Goal: Task Accomplishment & Management: Use online tool/utility

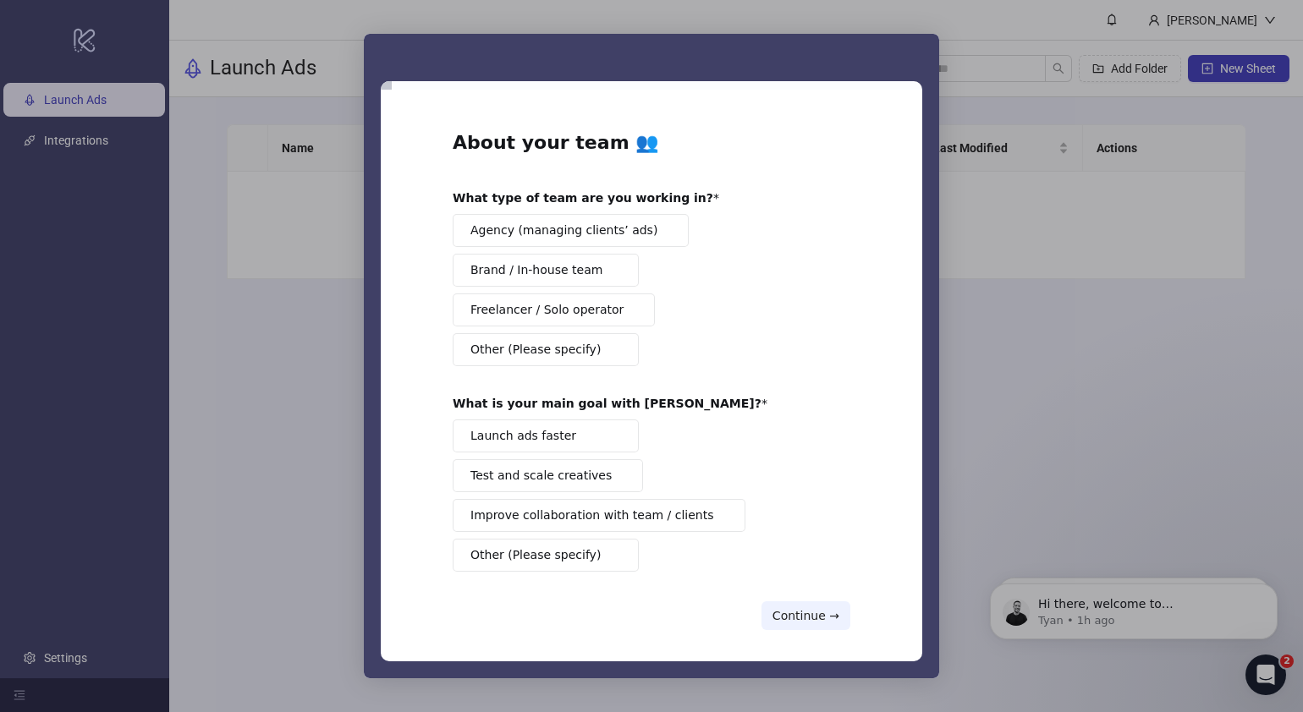
click at [1118, 477] on div "Intercom messenger" at bounding box center [651, 356] width 1303 height 712
drag, startPoint x: 750, startPoint y: 58, endPoint x: 808, endPoint y: 75, distance: 60.8
click at [808, 75] on div "Intercom messenger" at bounding box center [651, 57] width 575 height 47
click at [816, 612] on button "Continue →" at bounding box center [805, 616] width 89 height 29
drag, startPoint x: 618, startPoint y: 68, endPoint x: 892, endPoint y: 179, distance: 295.7
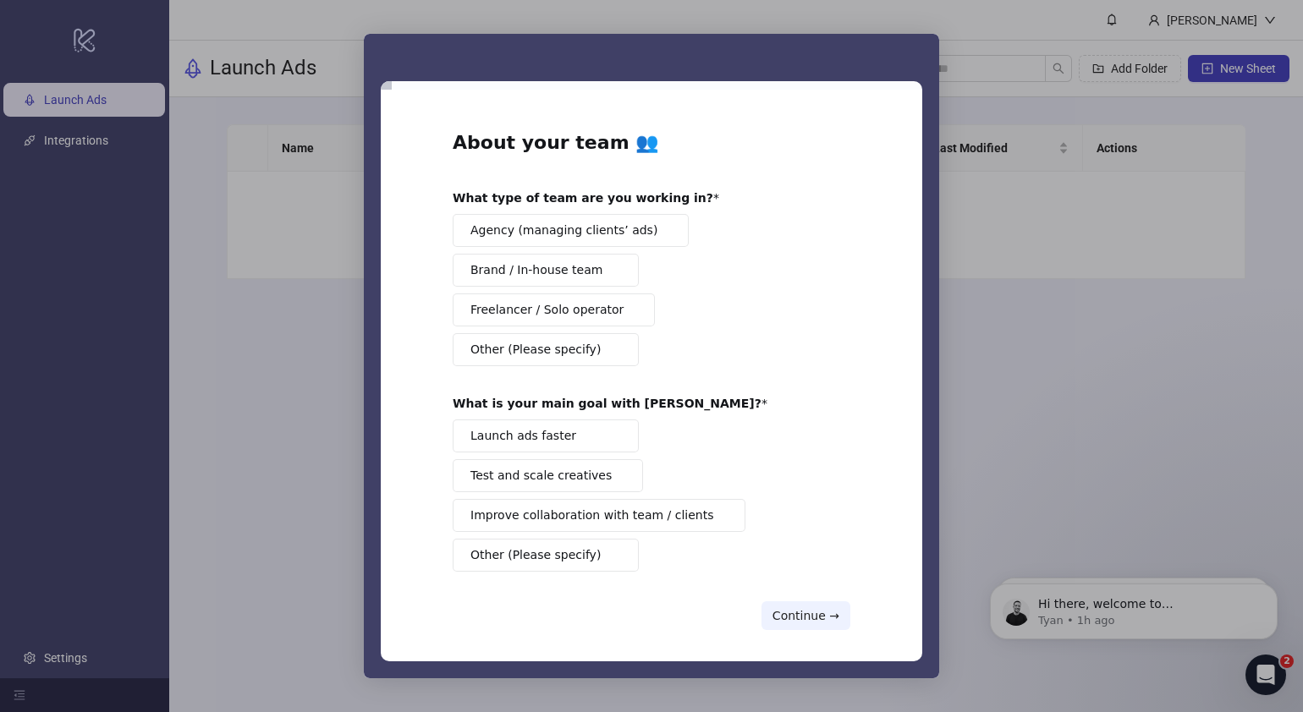
click at [638, 63] on div "Intercom messenger" at bounding box center [651, 57] width 575 height 47
drag, startPoint x: 925, startPoint y: 231, endPoint x: 921, endPoint y: 208, distance: 23.1
click at [921, 208] on div "About your team 👥 What type of team are you working in? Agency (managing client…" at bounding box center [651, 379] width 575 height 597
click at [536, 433] on span "Launch ads faster" at bounding box center [523, 436] width 106 height 18
click at [547, 52] on div "Intercom messenger" at bounding box center [651, 57] width 575 height 47
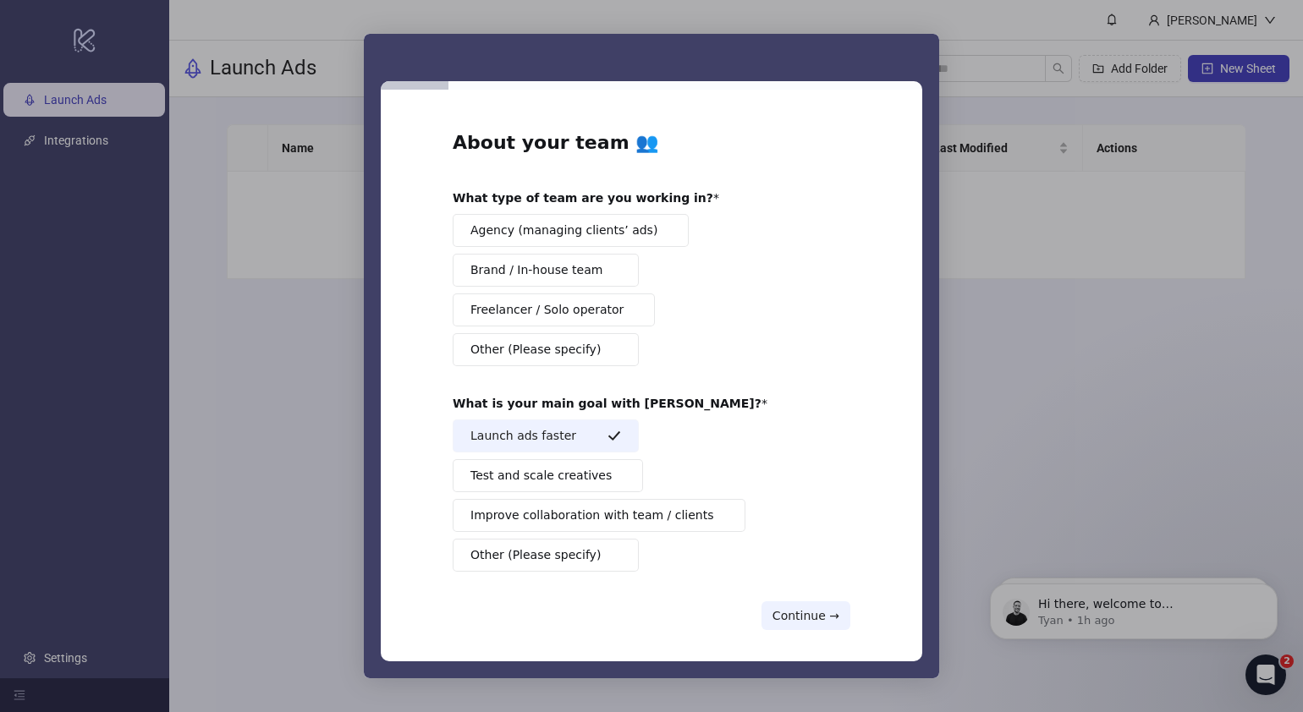
click at [533, 275] on span "Brand / In-house team" at bounding box center [536, 270] width 132 height 18
click at [589, 234] on span "Agency (managing clients’ ads)" at bounding box center [563, 231] width 187 height 18
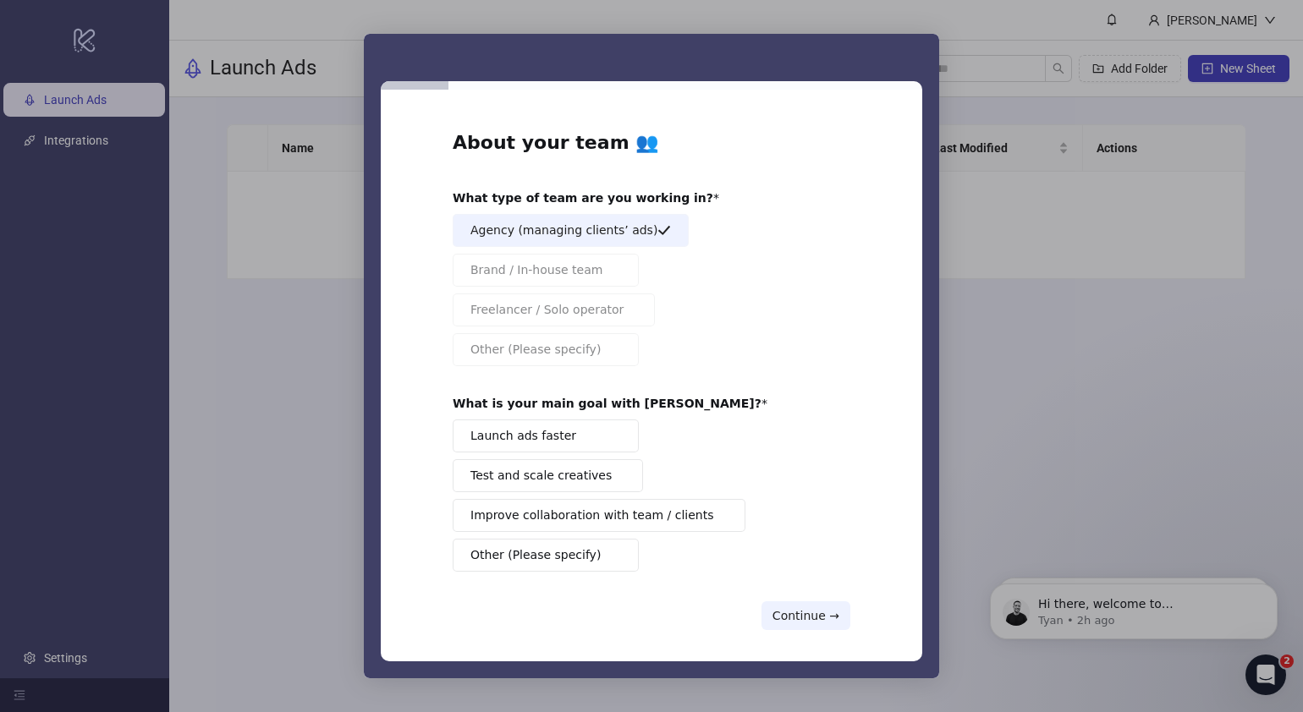
click at [584, 439] on button "Launch ads faster" at bounding box center [546, 436] width 186 height 33
click at [787, 544] on button "Continue →" at bounding box center [805, 616] width 89 height 29
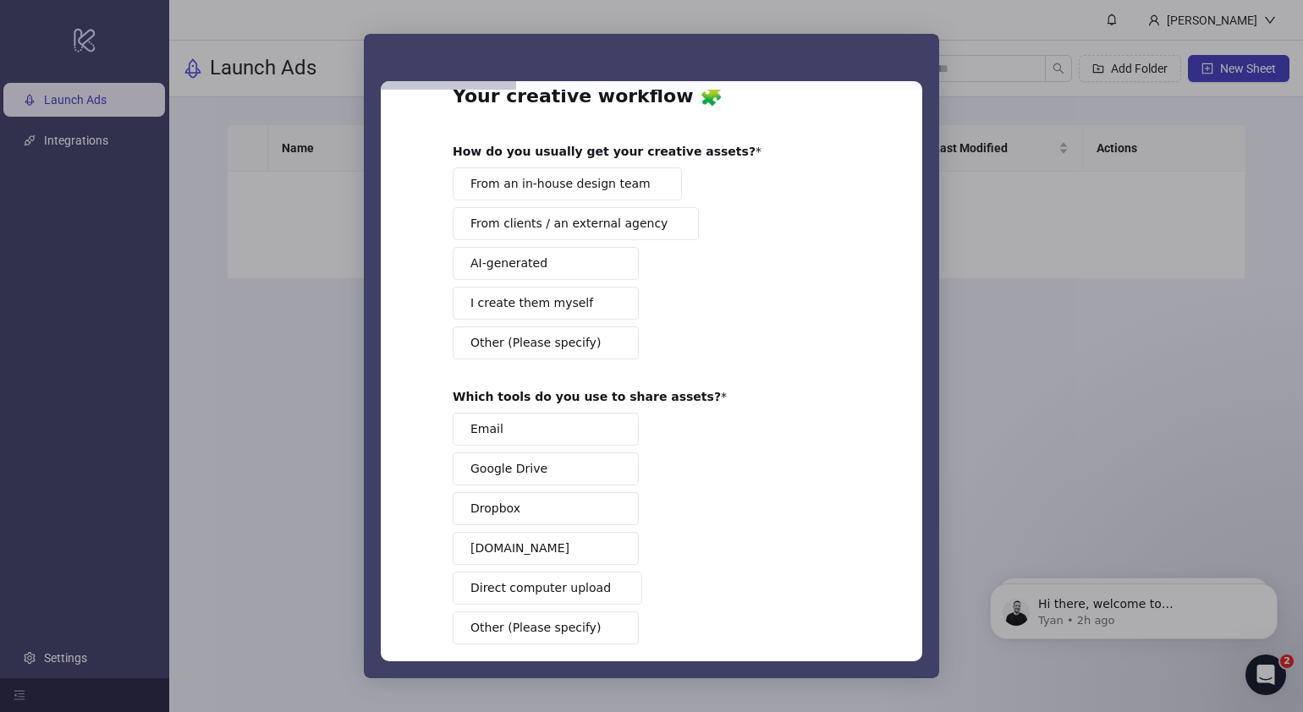
scroll to position [53, 0]
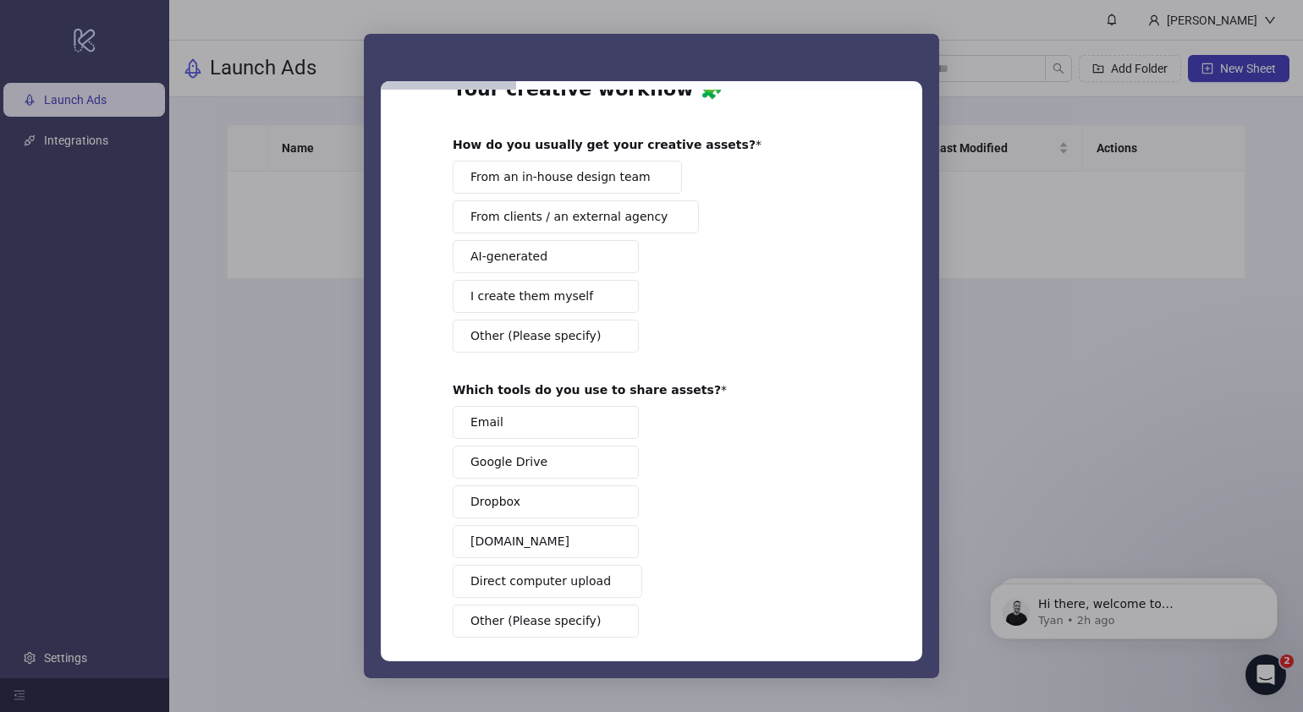
click at [651, 181] on span "Intercom messenger" at bounding box center [658, 177] width 14 height 14
click at [556, 467] on button "Google Drive" at bounding box center [546, 462] width 186 height 33
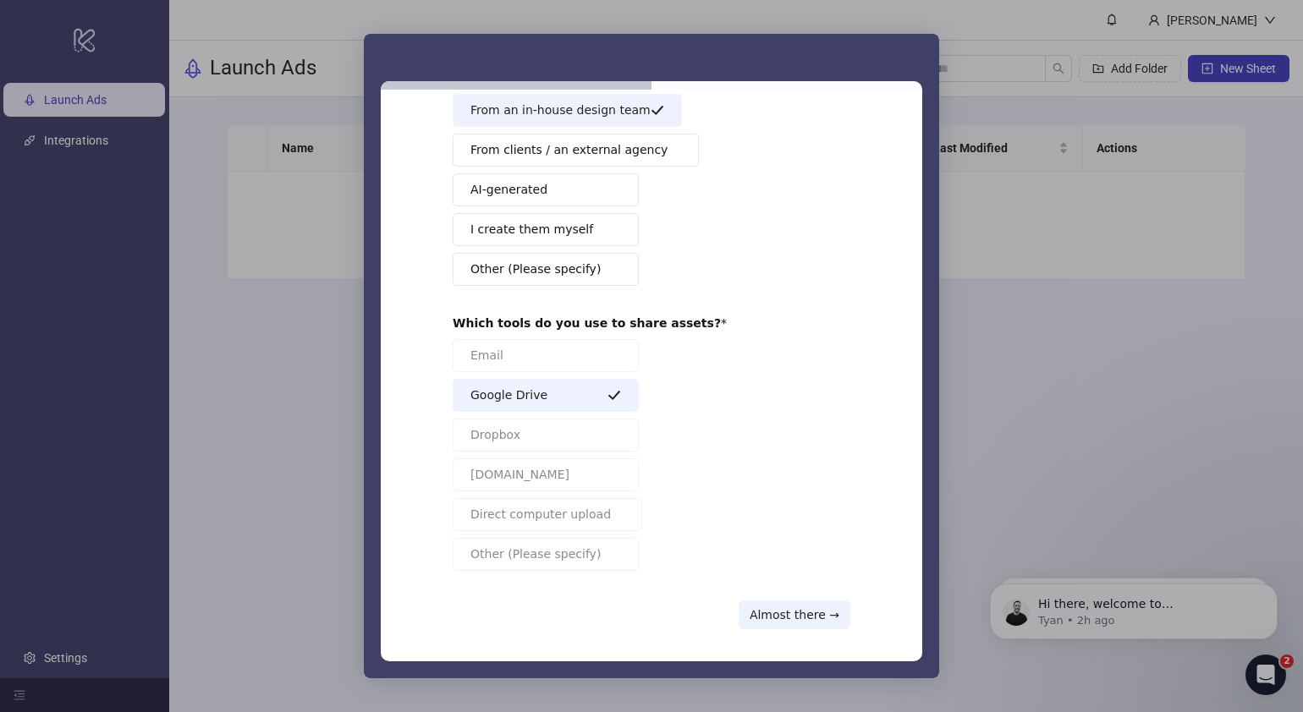
scroll to position [124, 0]
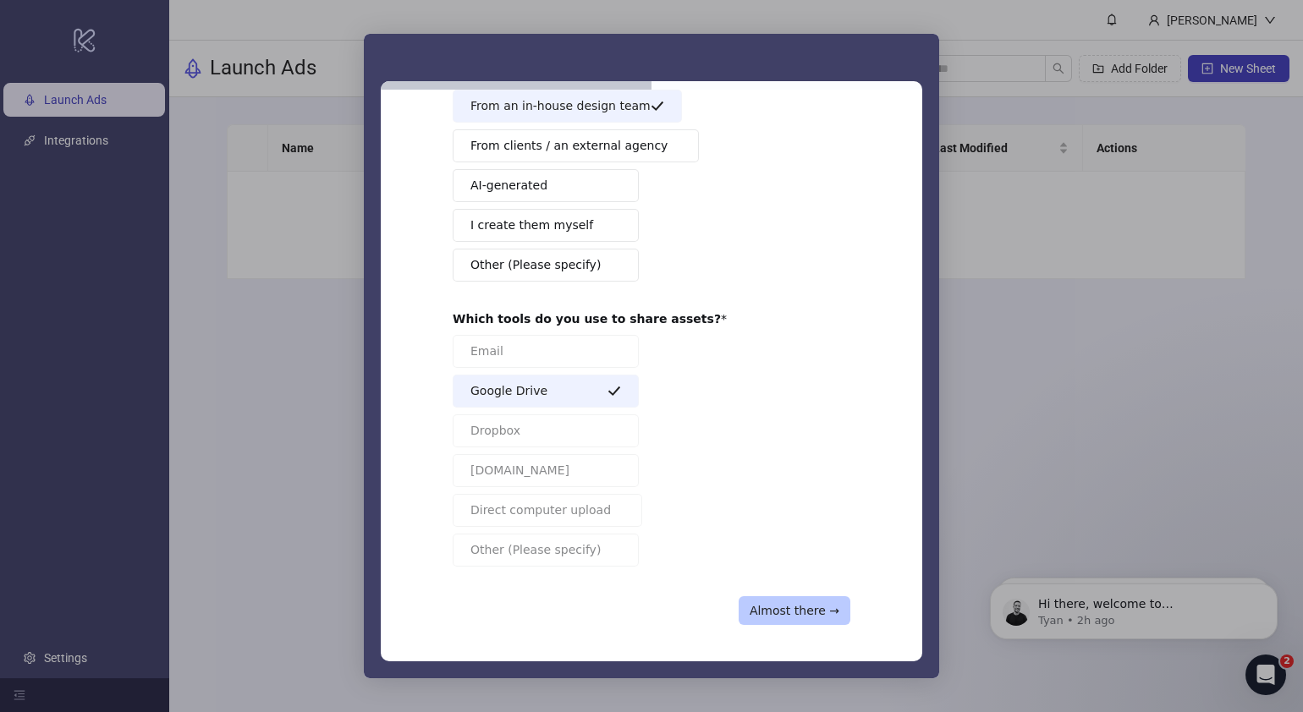
click at [827, 544] on button "Almost there →" at bounding box center [795, 610] width 112 height 29
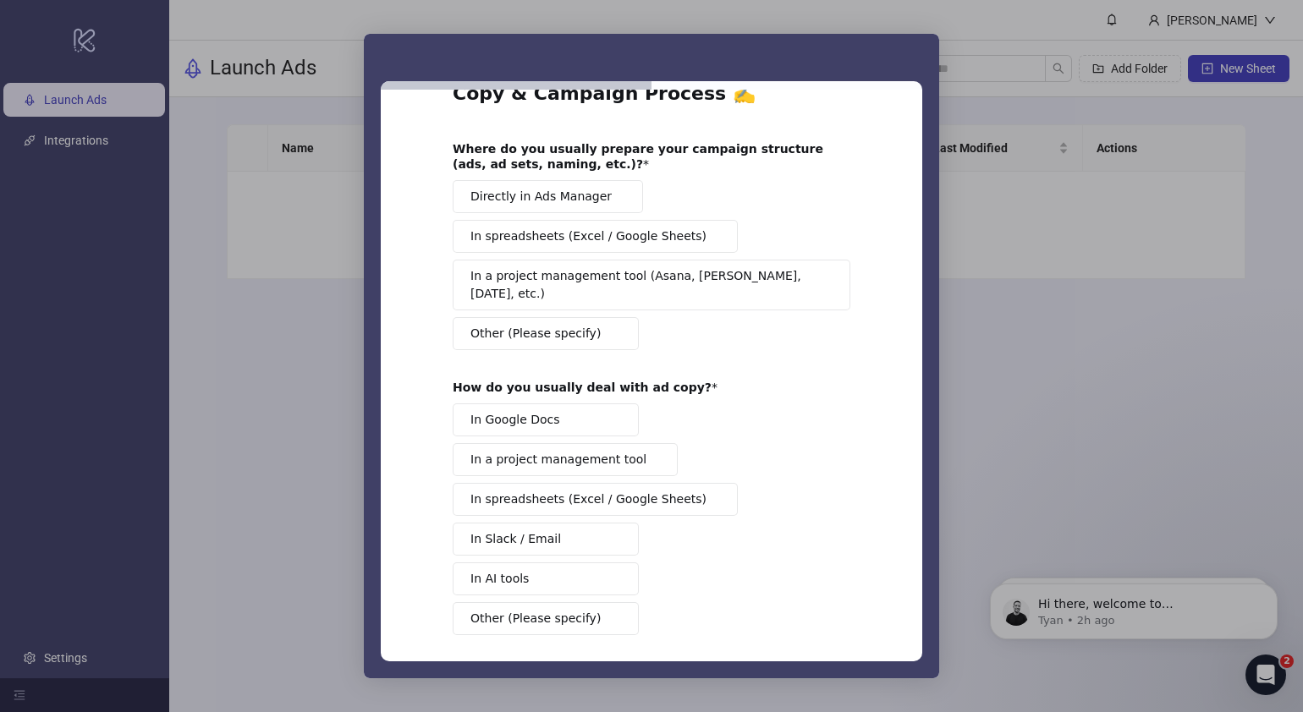
scroll to position [50, 0]
click at [612, 198] on span "Intercom messenger" at bounding box center [619, 196] width 14 height 14
click at [643, 442] on button "In a project management tool" at bounding box center [565, 458] width 225 height 33
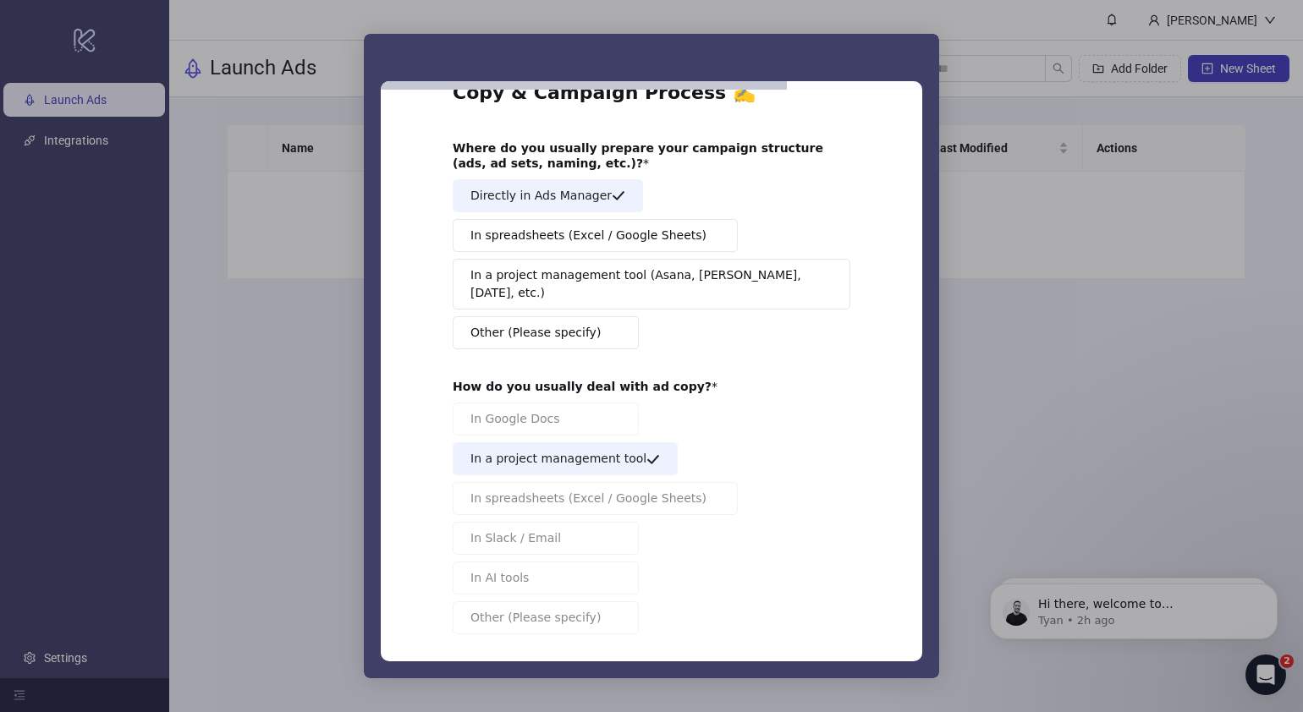
drag, startPoint x: 914, startPoint y: 480, endPoint x: 915, endPoint y: 512, distance: 32.2
click at [915, 512] on div "Copy & Campaign Process ✍️ Where do you usually prepare your campaign structure…" at bounding box center [651, 376] width 541 height 572
click at [818, 544] on button "One more step →" at bounding box center [789, 678] width 124 height 29
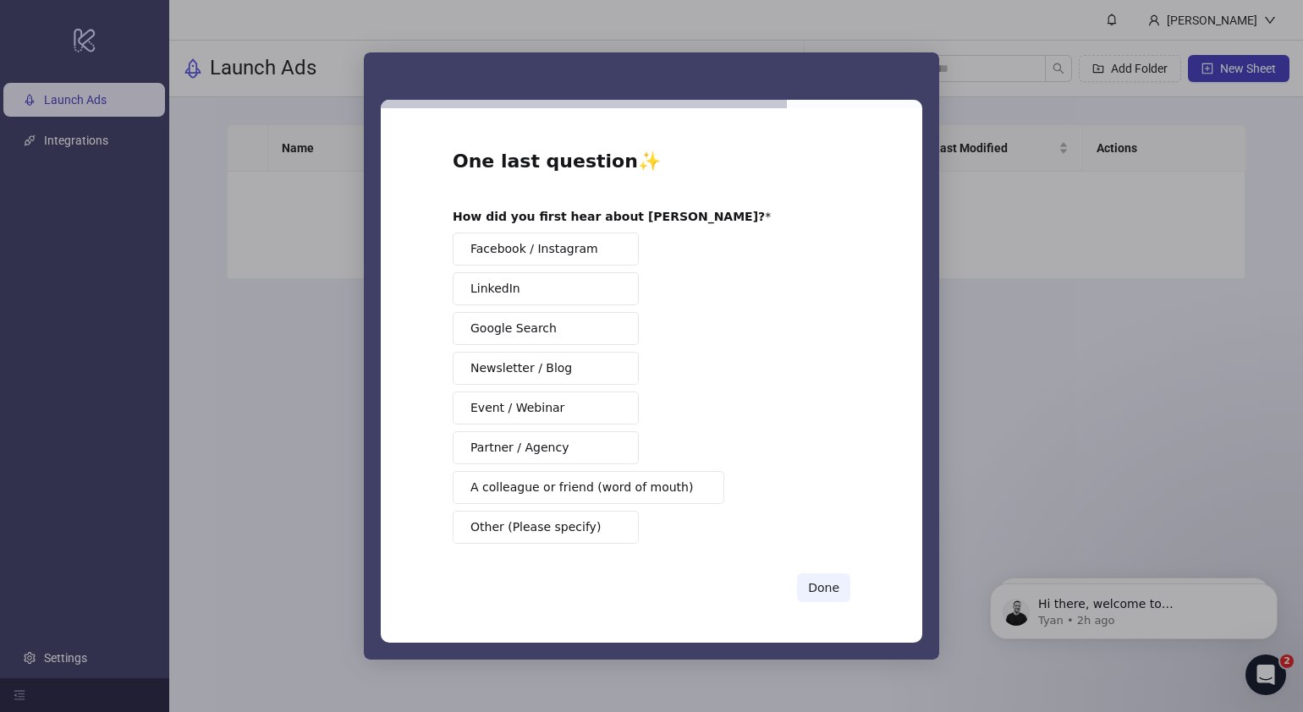
scroll to position [0, 0]
click at [564, 454] on button "Partner / Agency" at bounding box center [546, 447] width 186 height 33
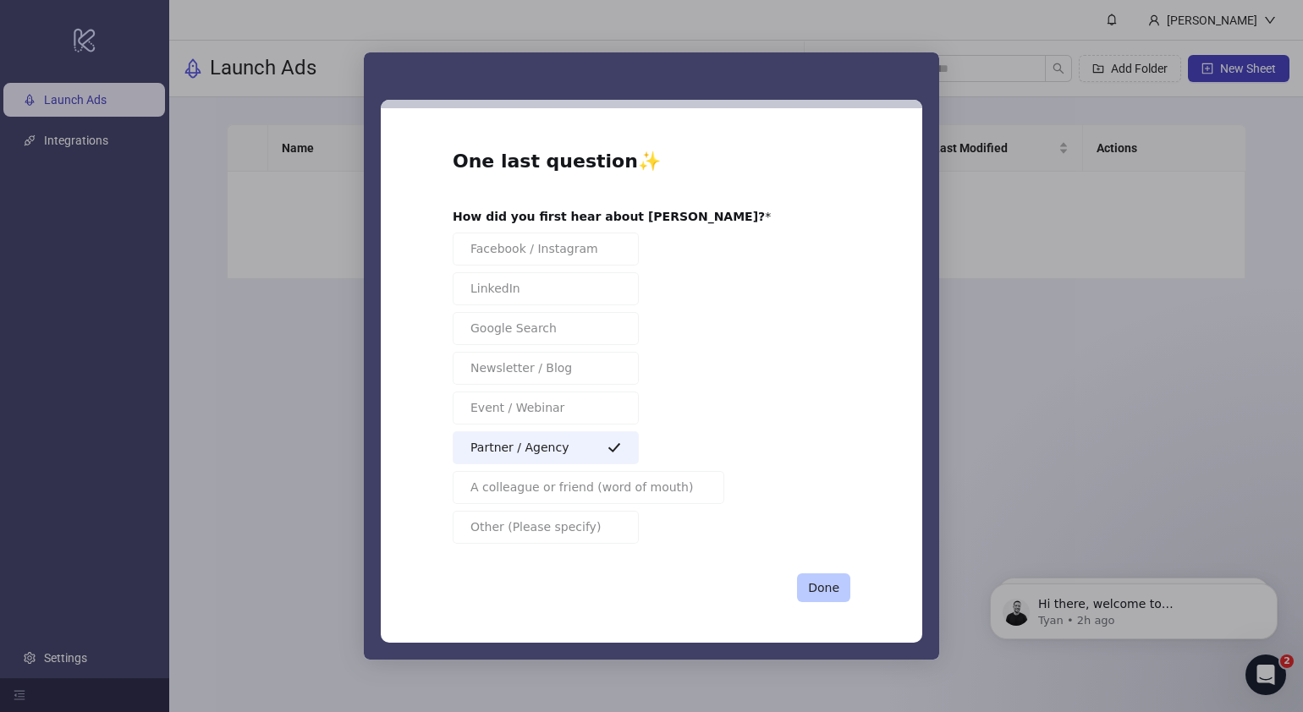
click at [825, 544] on button "Done" at bounding box center [823, 588] width 53 height 29
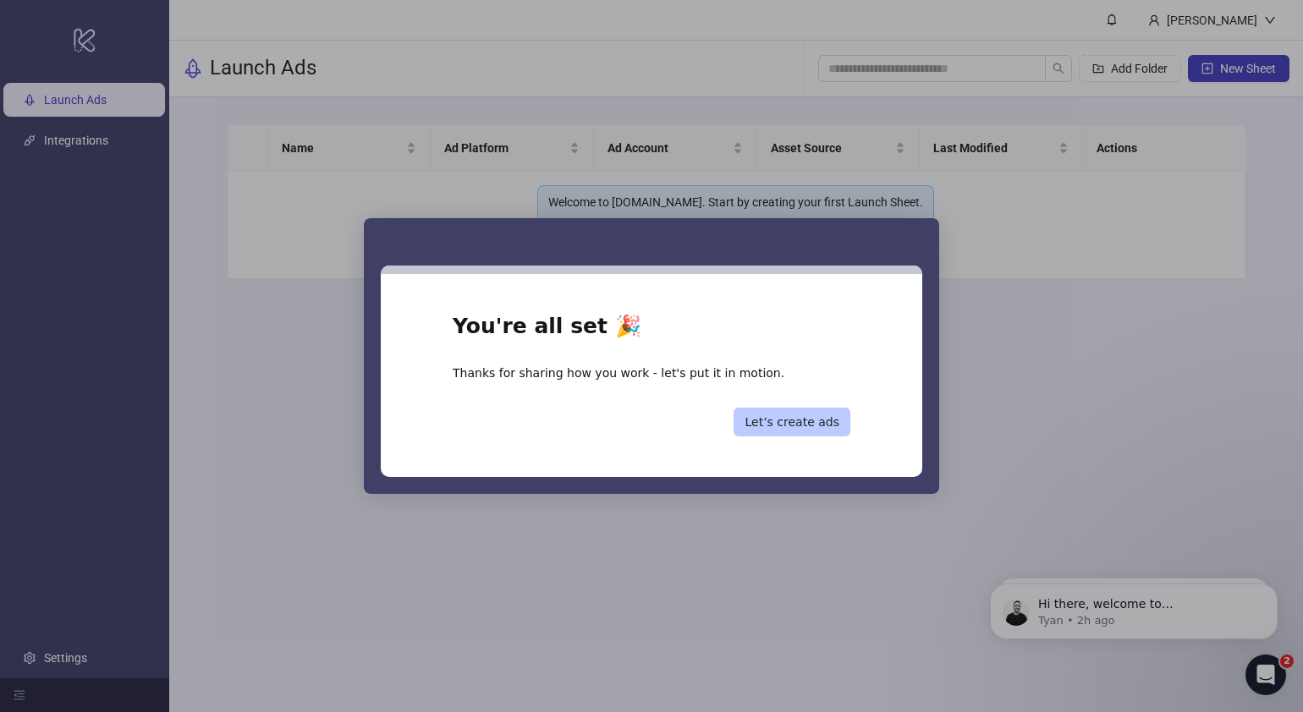
click at [808, 427] on button "Let’s create ads" at bounding box center [791, 422] width 117 height 29
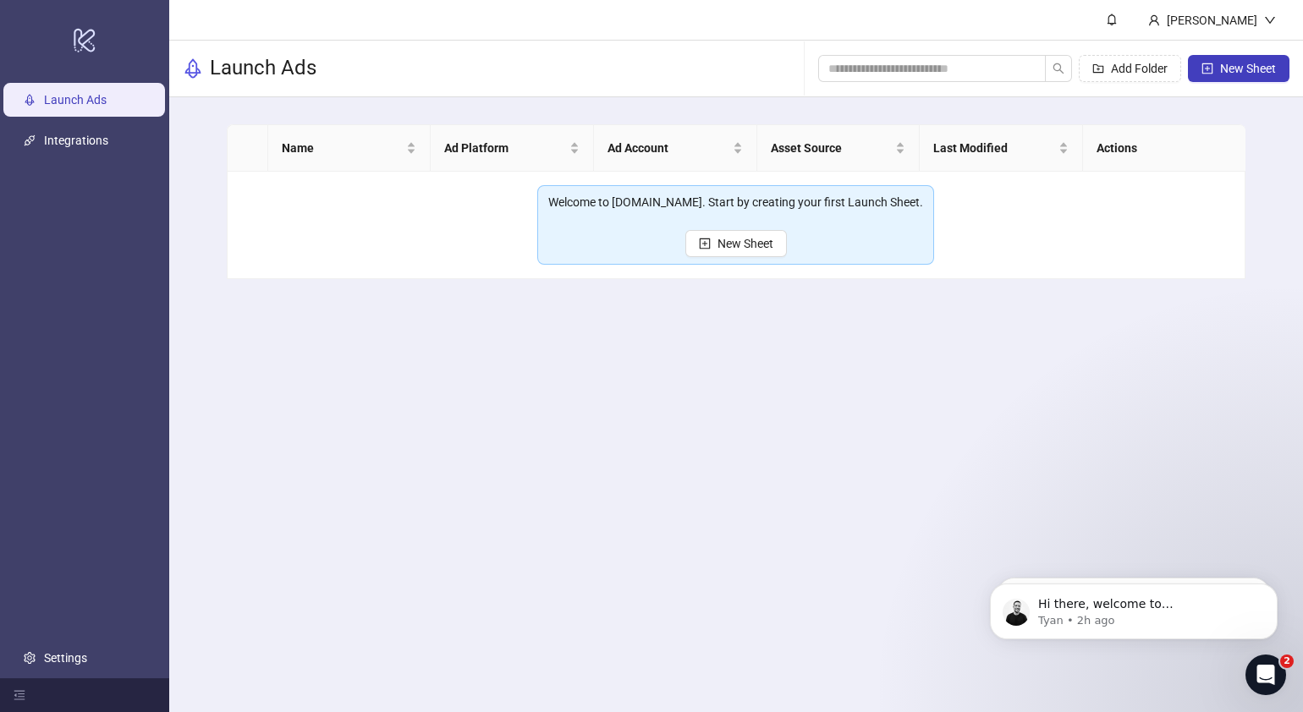
click at [859, 398] on main "Frank Launch Ads Add Folder New Sheet Name Ad Platform Ad Account Asset Source …" at bounding box center [736, 356] width 1134 height 712
click at [1029, 65] on span "New Sheet" at bounding box center [1248, 69] width 56 height 14
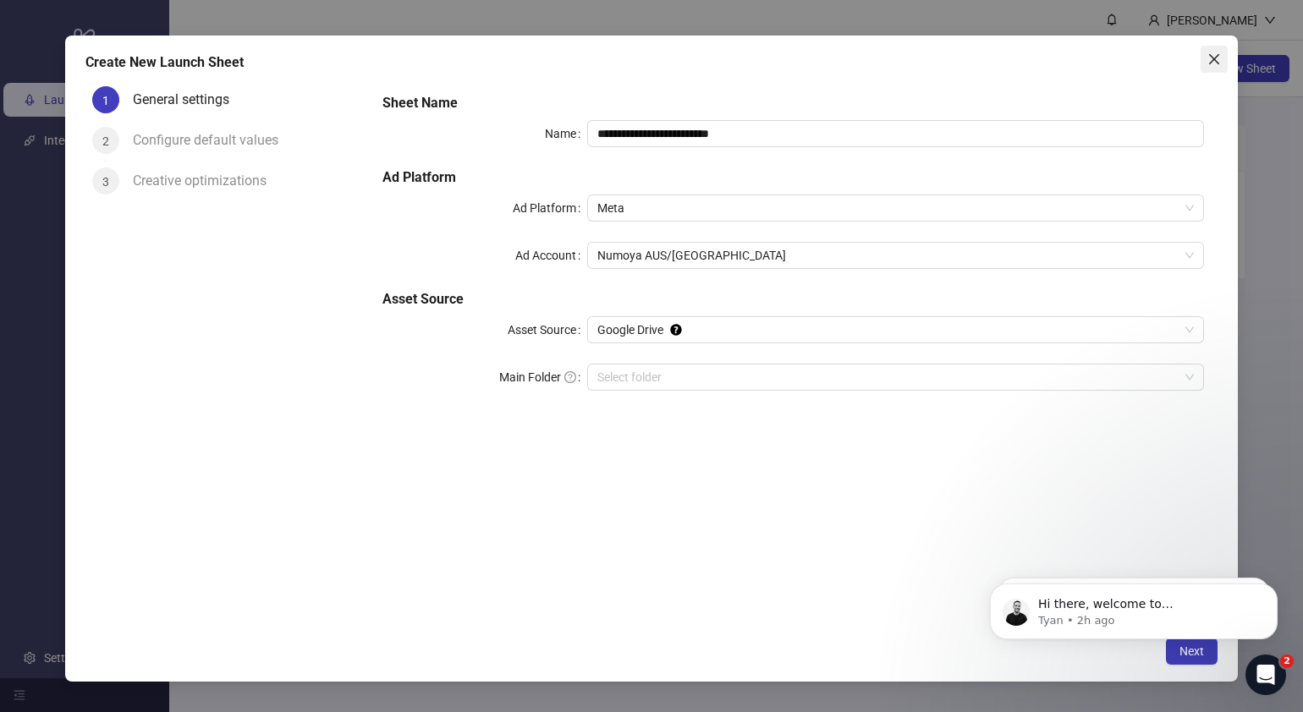
click at [1029, 61] on span "Close" at bounding box center [1213, 59] width 27 height 14
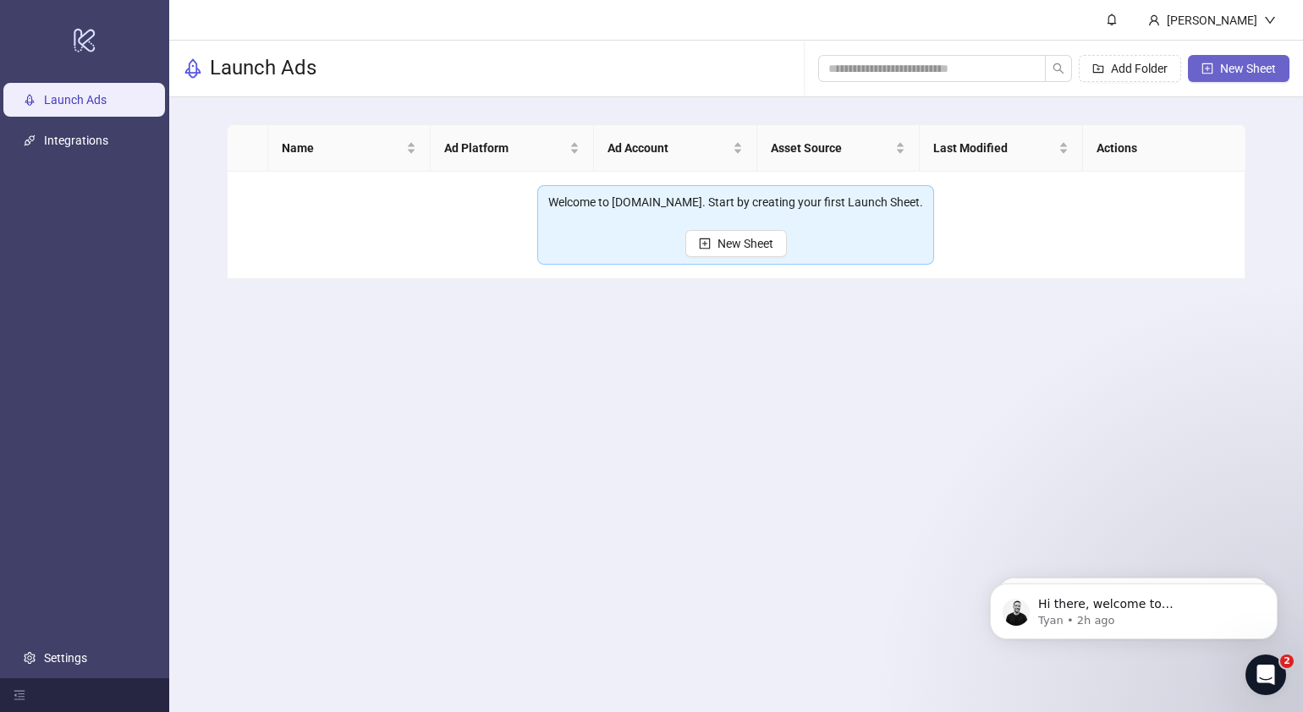
click at [1029, 69] on span "New Sheet" at bounding box center [1248, 69] width 56 height 14
type input "**********"
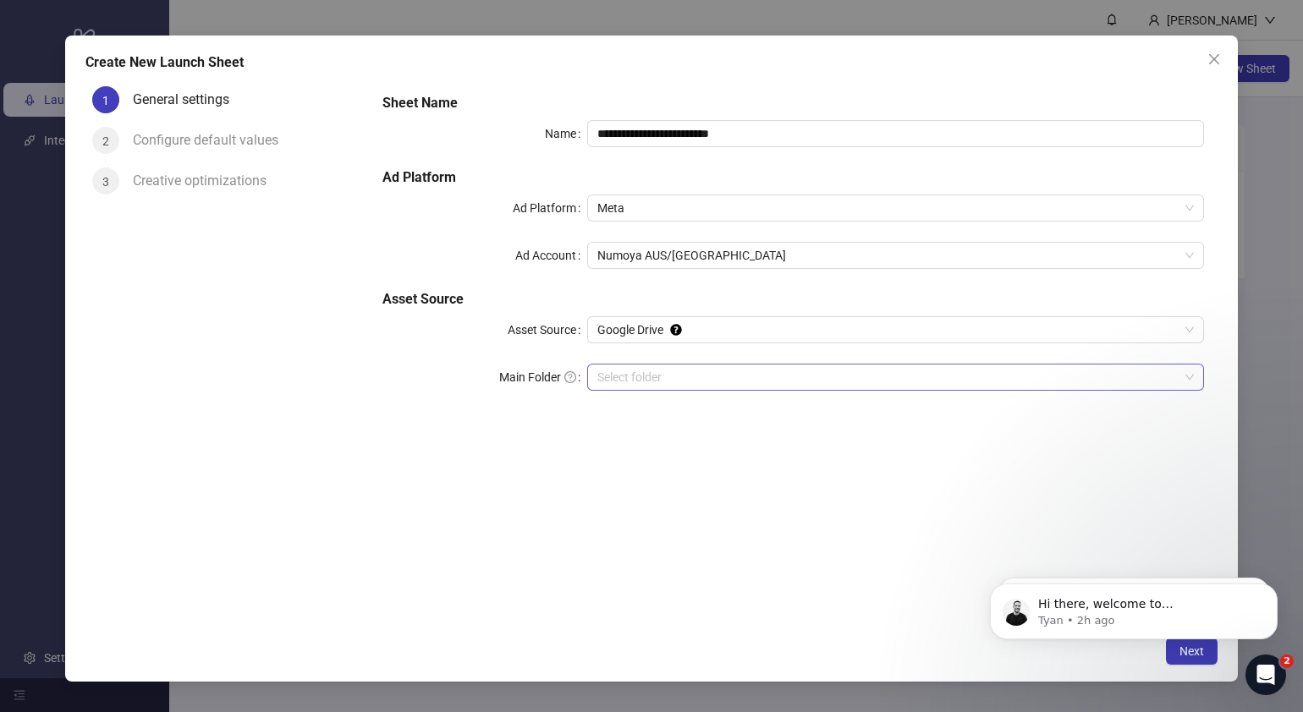
click at [694, 367] on input "Main Folder" at bounding box center [887, 377] width 581 height 25
click at [687, 377] on input "Main Folder" at bounding box center [887, 377] width 581 height 25
click at [720, 326] on div "If you cannot select a folder or run into a 403 error, make sure to reconnect y…" at bounding box center [798, 329] width 186 height 83
click at [609, 497] on div "**********" at bounding box center [793, 354] width 849 height 548
click at [706, 332] on span "Google Drive" at bounding box center [895, 329] width 596 height 25
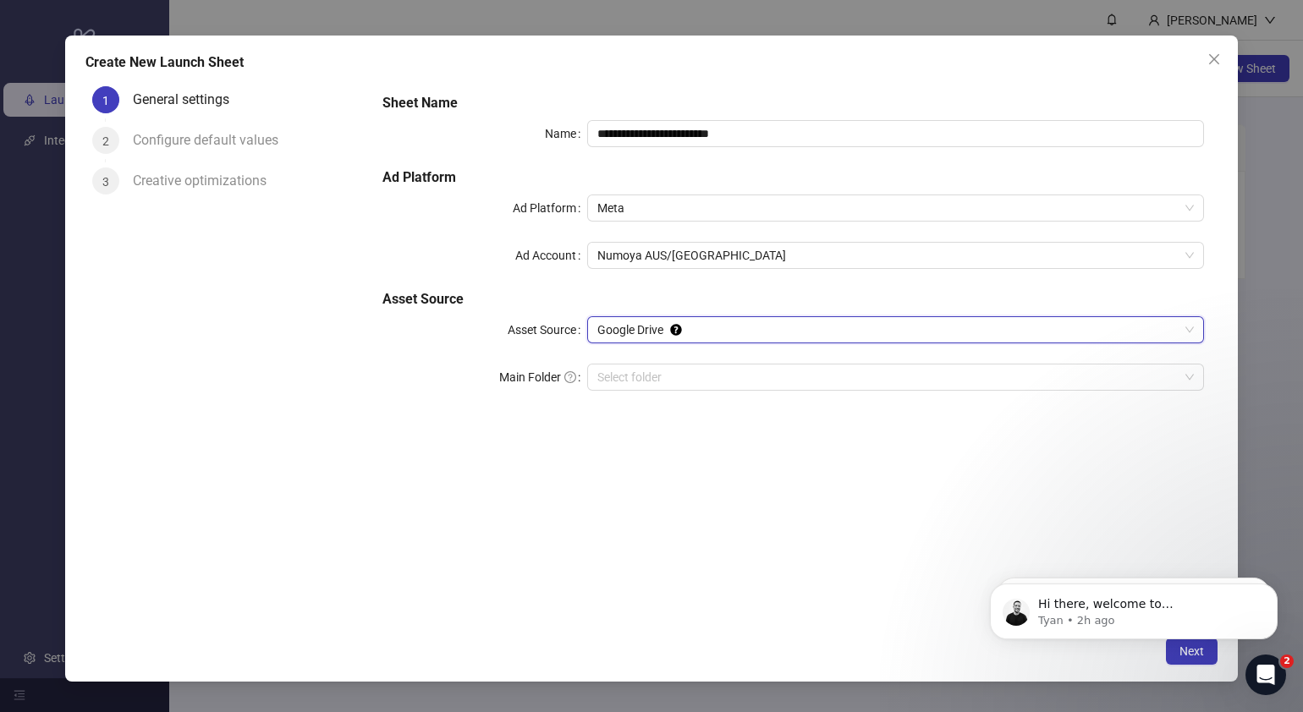
click at [706, 332] on span "Google Drive" at bounding box center [895, 329] width 596 height 25
click at [698, 372] on input "Main Folder" at bounding box center [887, 377] width 581 height 25
click at [1029, 61] on icon "close" at bounding box center [1214, 59] width 10 height 10
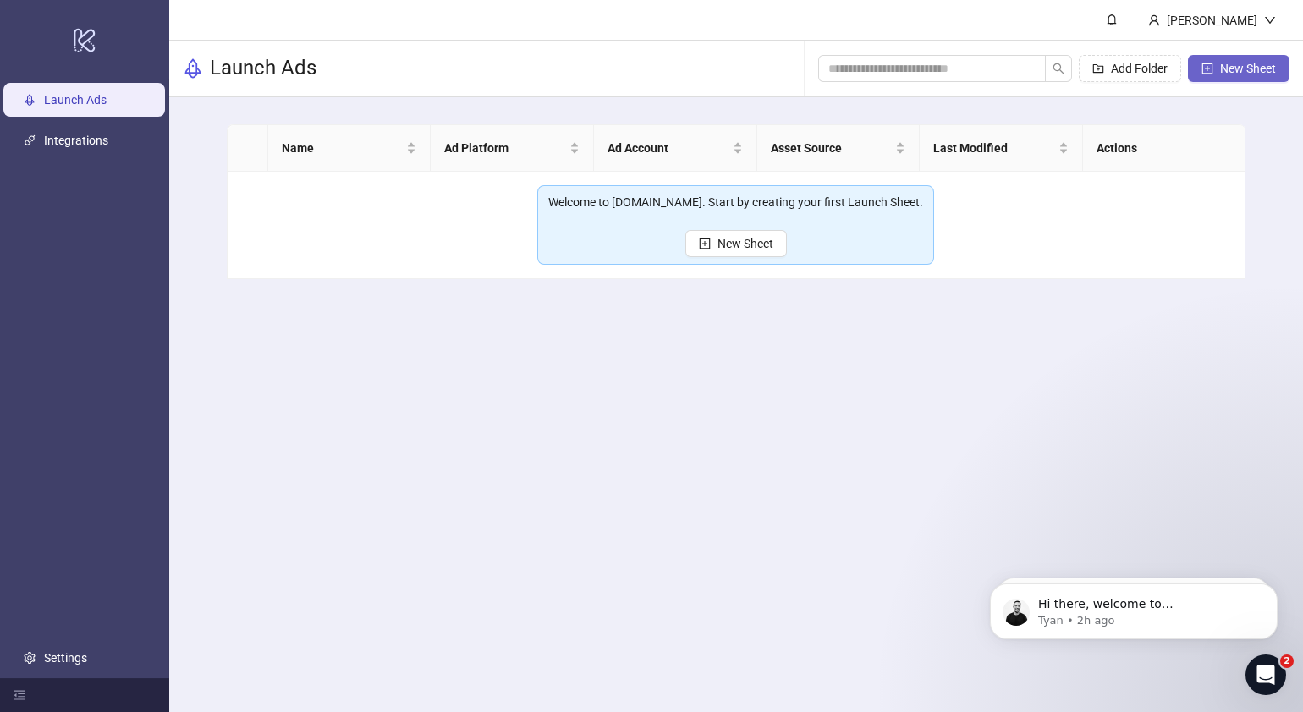
click at [1029, 63] on icon "plus-square" at bounding box center [1207, 69] width 12 height 12
type input "**********"
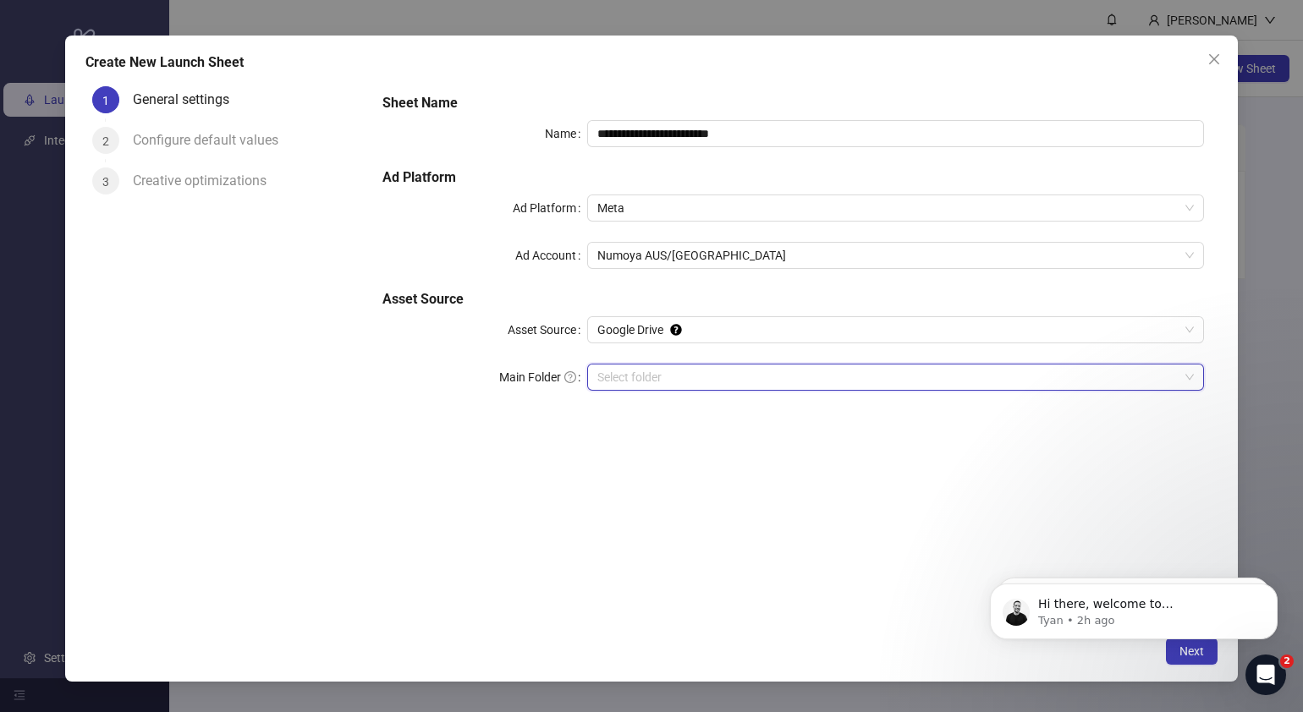
click at [660, 377] on input "Main Folder" at bounding box center [887, 377] width 581 height 25
click at [1029, 63] on icon "close" at bounding box center [1214, 59] width 14 height 14
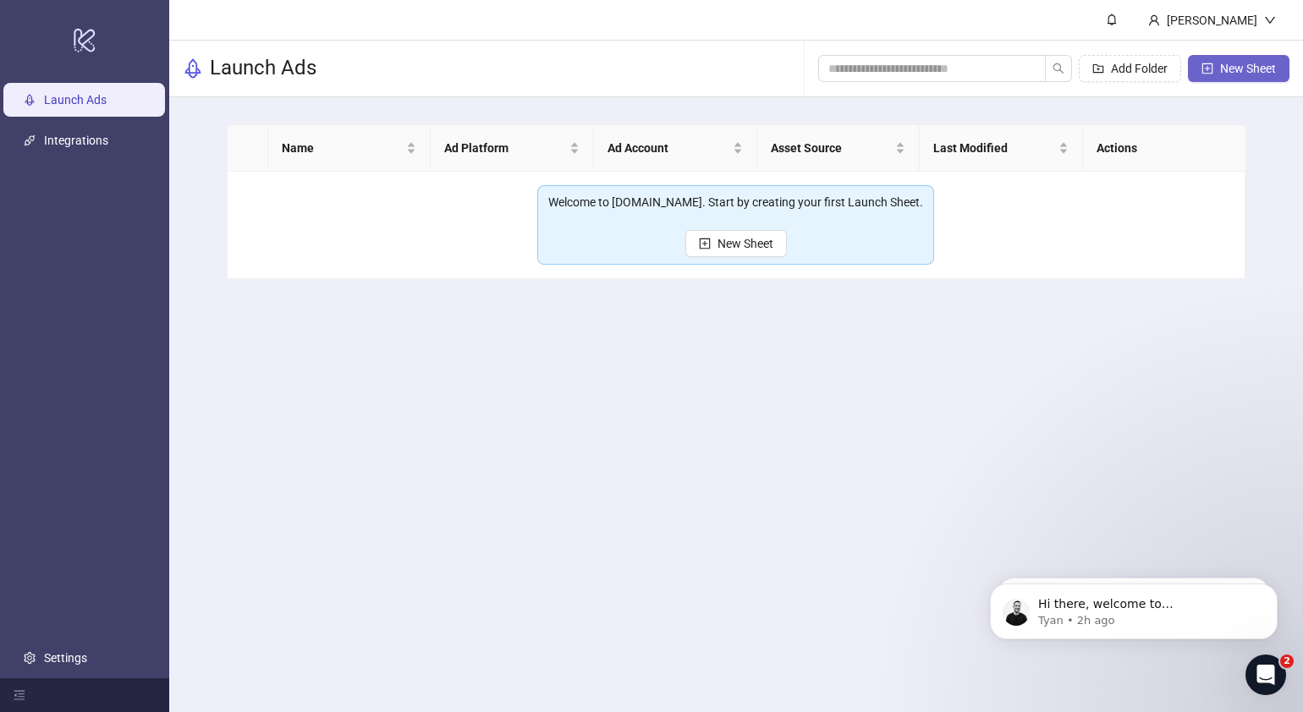
click at [1029, 74] on span "New Sheet" at bounding box center [1248, 69] width 56 height 14
type input "**********"
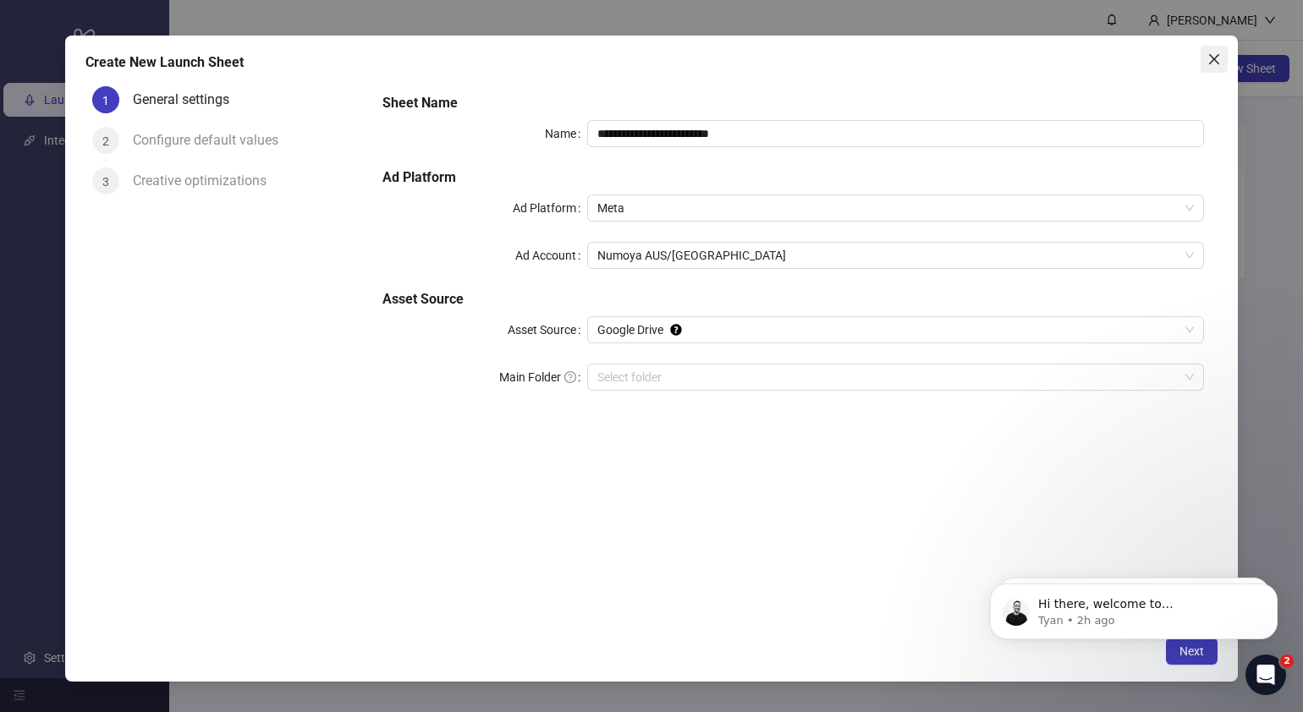
click at [1029, 58] on icon "close" at bounding box center [1214, 59] width 10 height 10
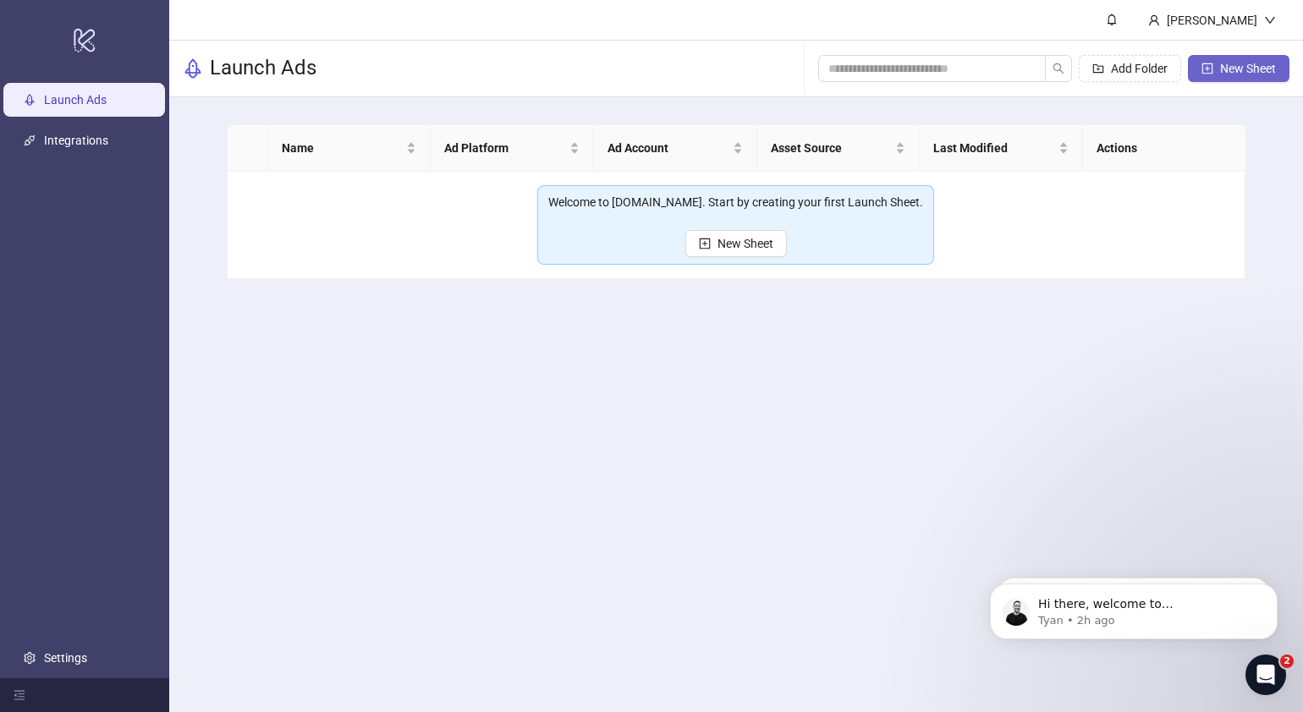
click at [1029, 66] on span "New Sheet" at bounding box center [1248, 69] width 56 height 14
type input "**********"
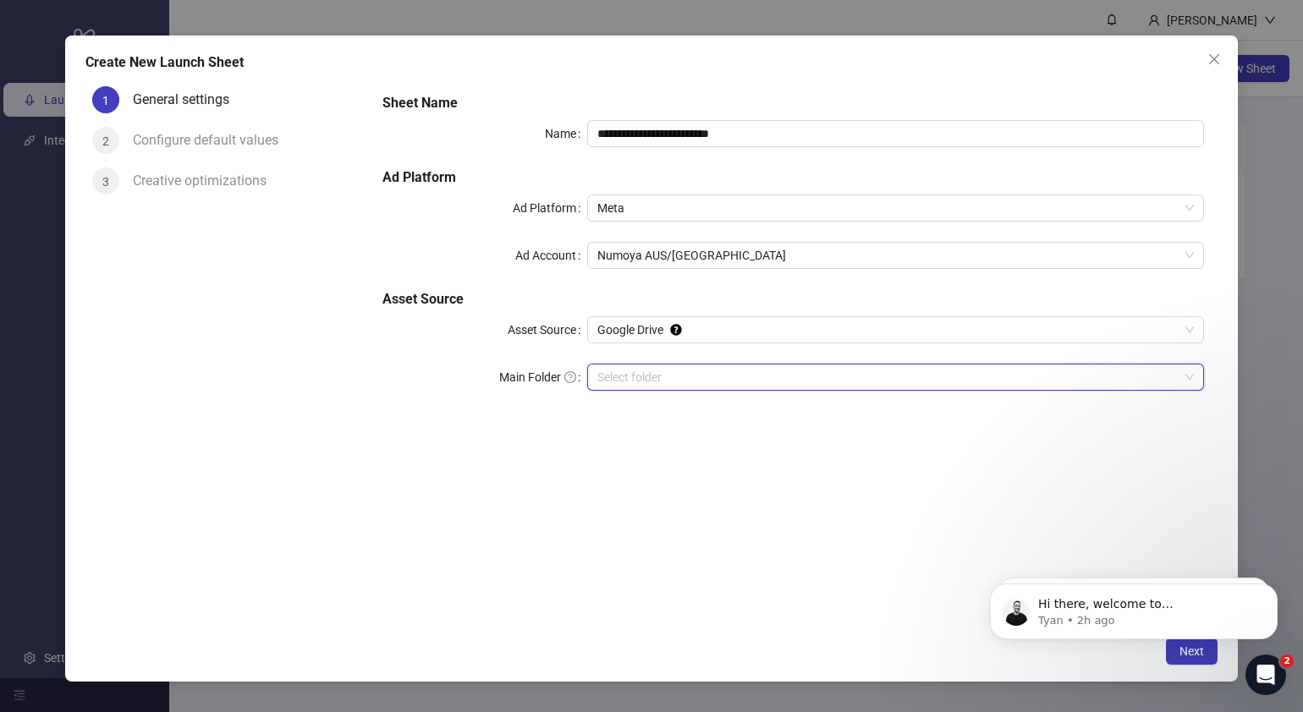
click at [686, 372] on input "Main Folder" at bounding box center [887, 377] width 581 height 25
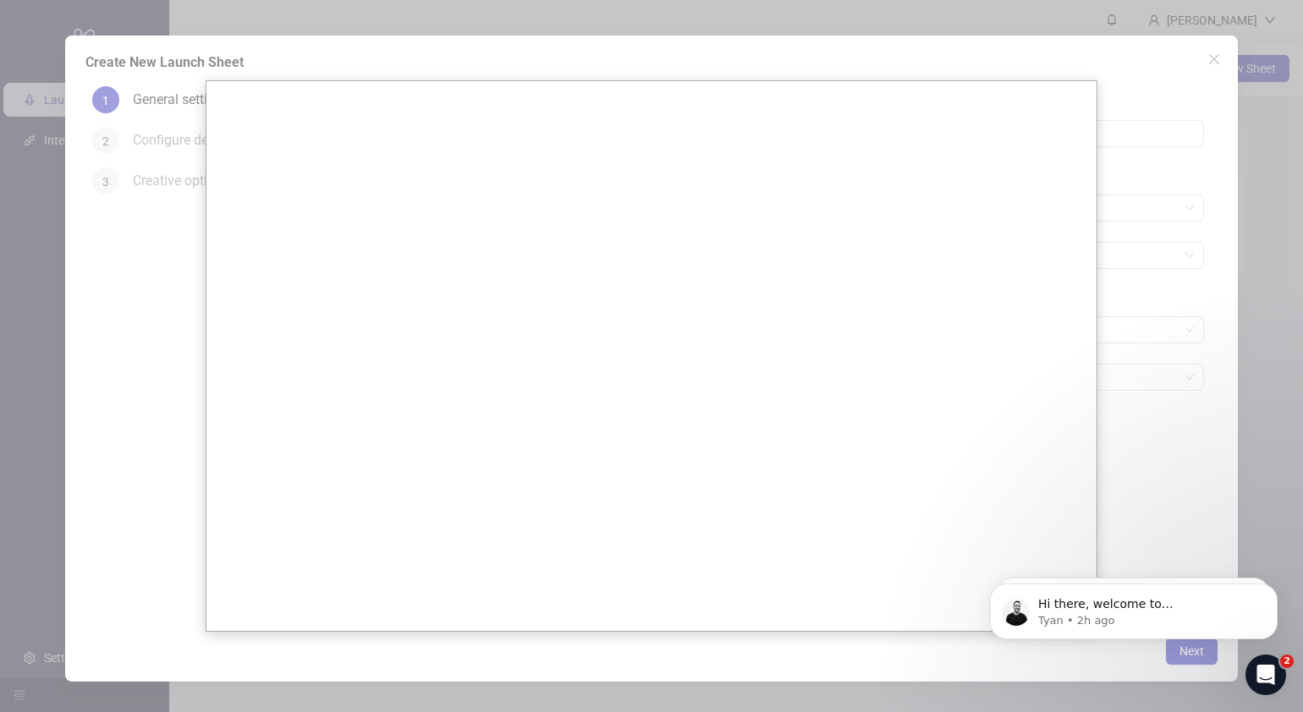
click at [1029, 116] on div at bounding box center [651, 356] width 1303 height 712
click at [1029, 56] on div at bounding box center [651, 356] width 1303 height 712
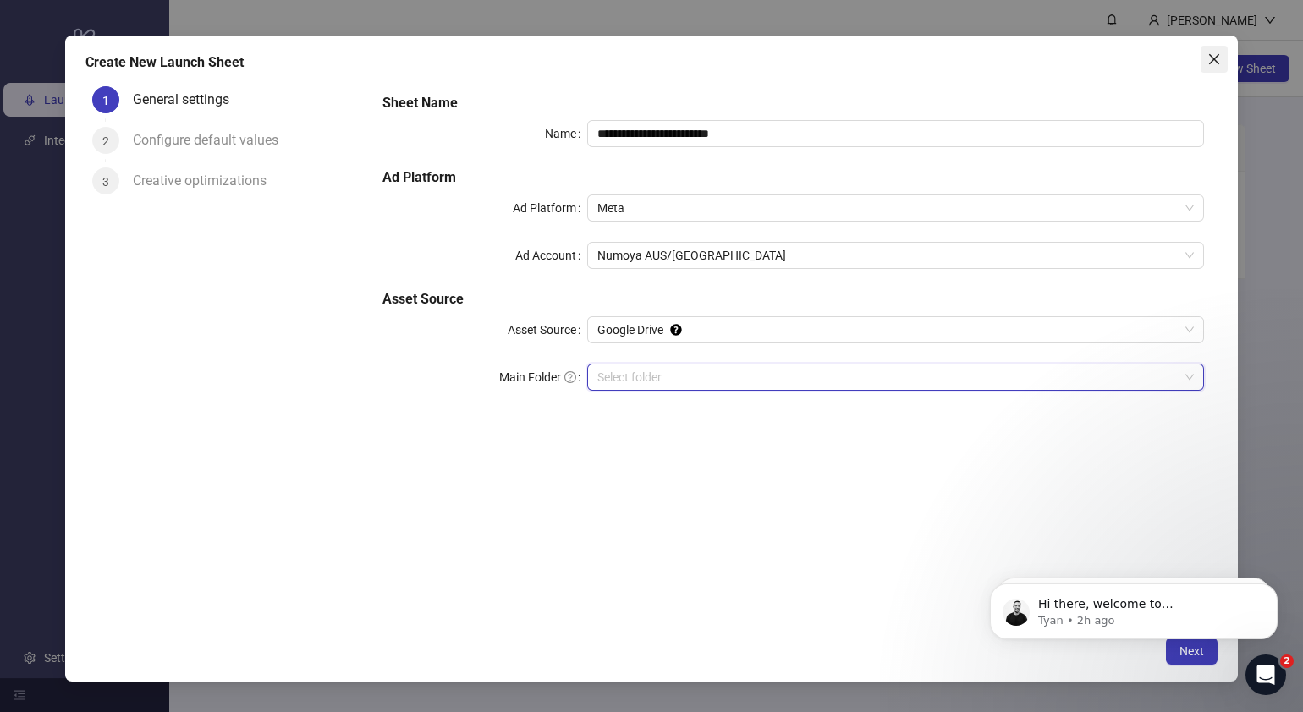
click at [1029, 63] on span "Close" at bounding box center [1213, 59] width 27 height 14
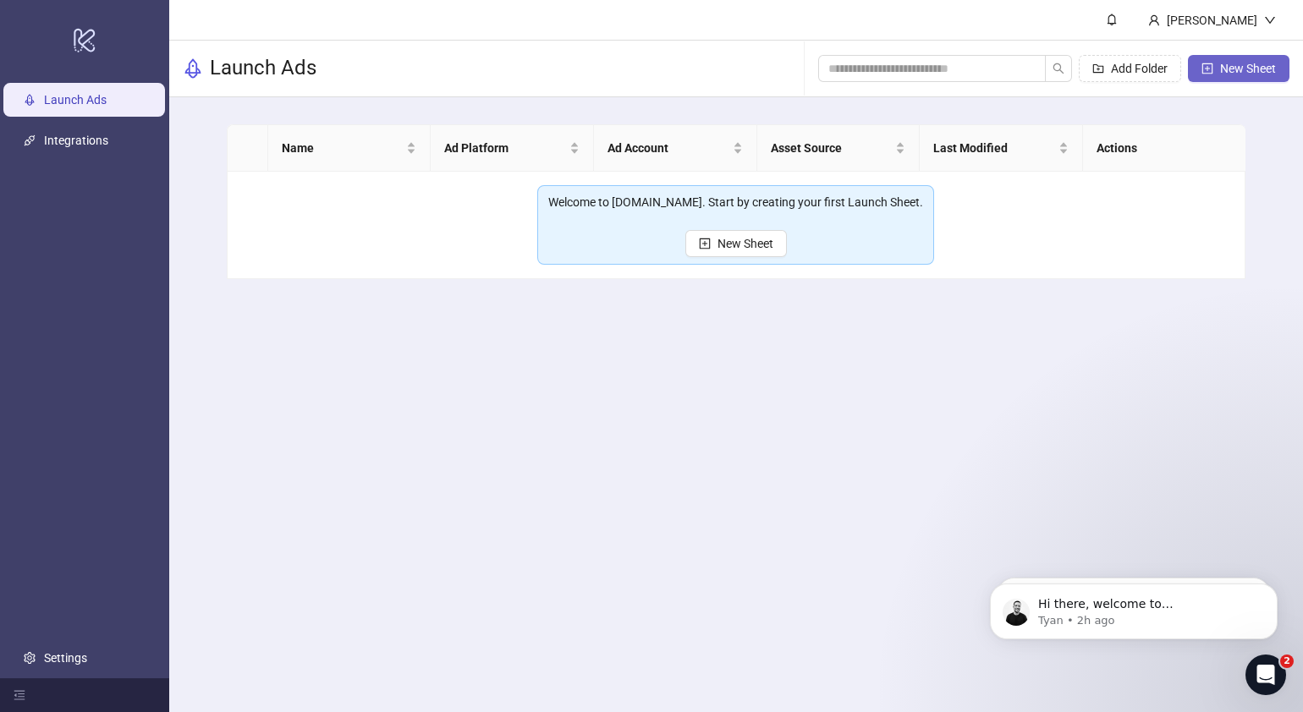
click at [1029, 58] on button "New Sheet" at bounding box center [1239, 68] width 102 height 27
type input "**********"
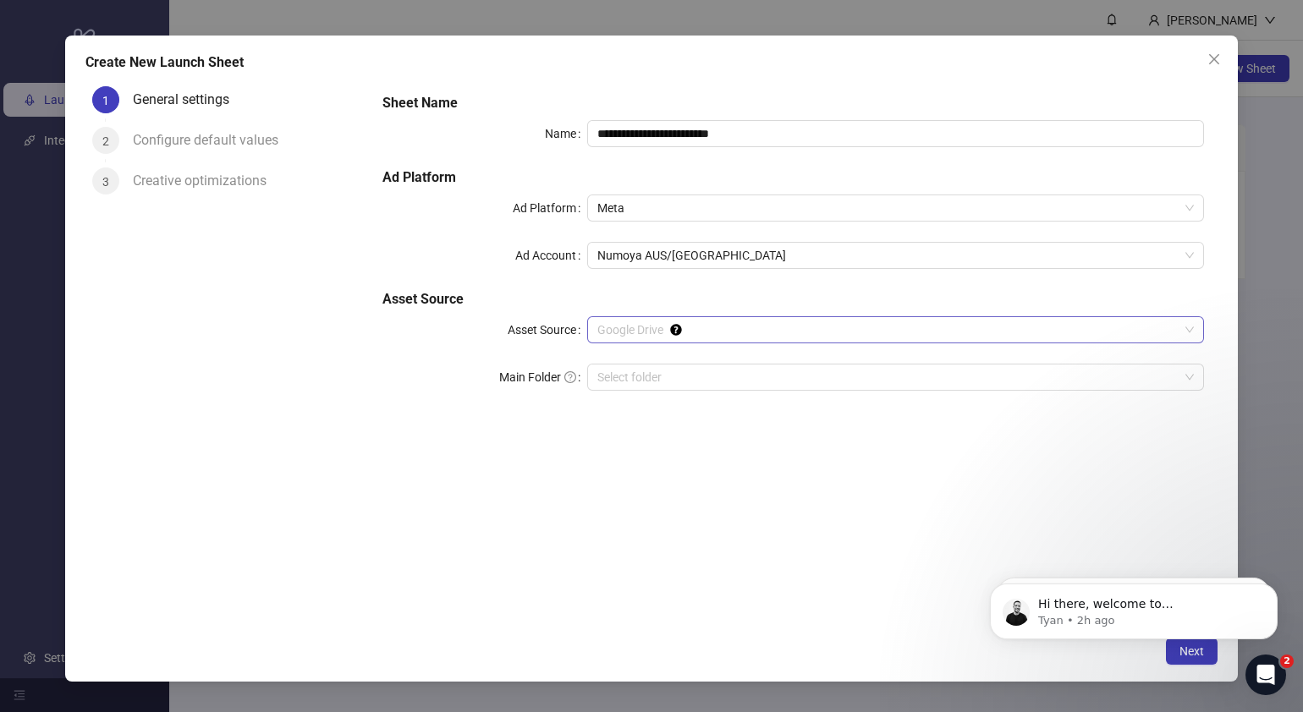
click at [766, 327] on span "Google Drive" at bounding box center [895, 329] width 596 height 25
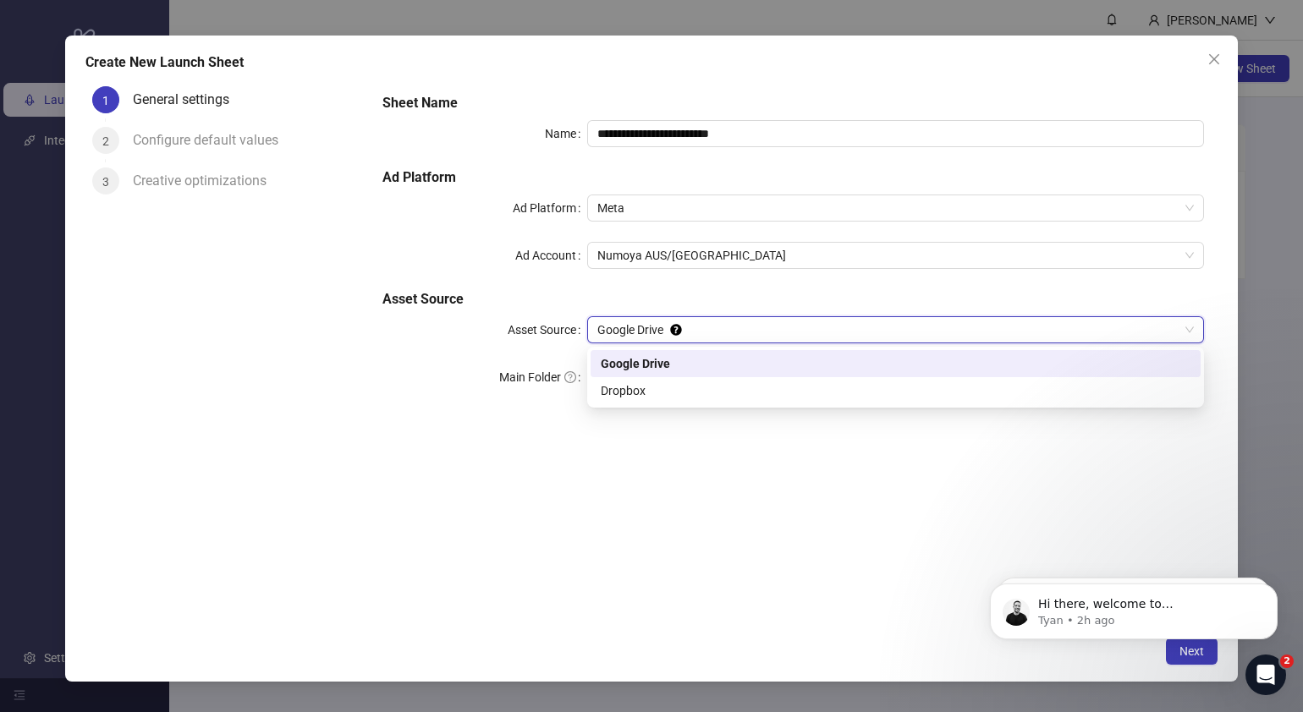
click at [766, 327] on span "Google Drive" at bounding box center [895, 329] width 596 height 25
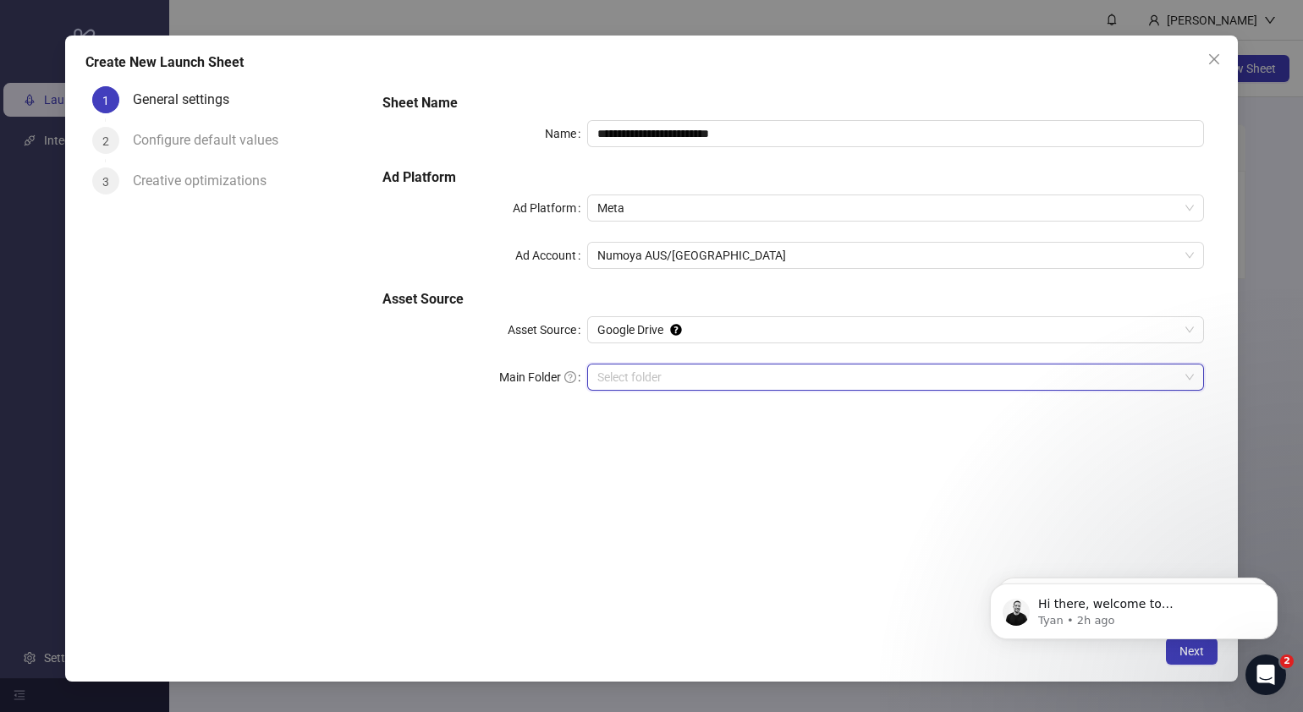
click at [723, 369] on input "Main Folder" at bounding box center [887, 377] width 581 height 25
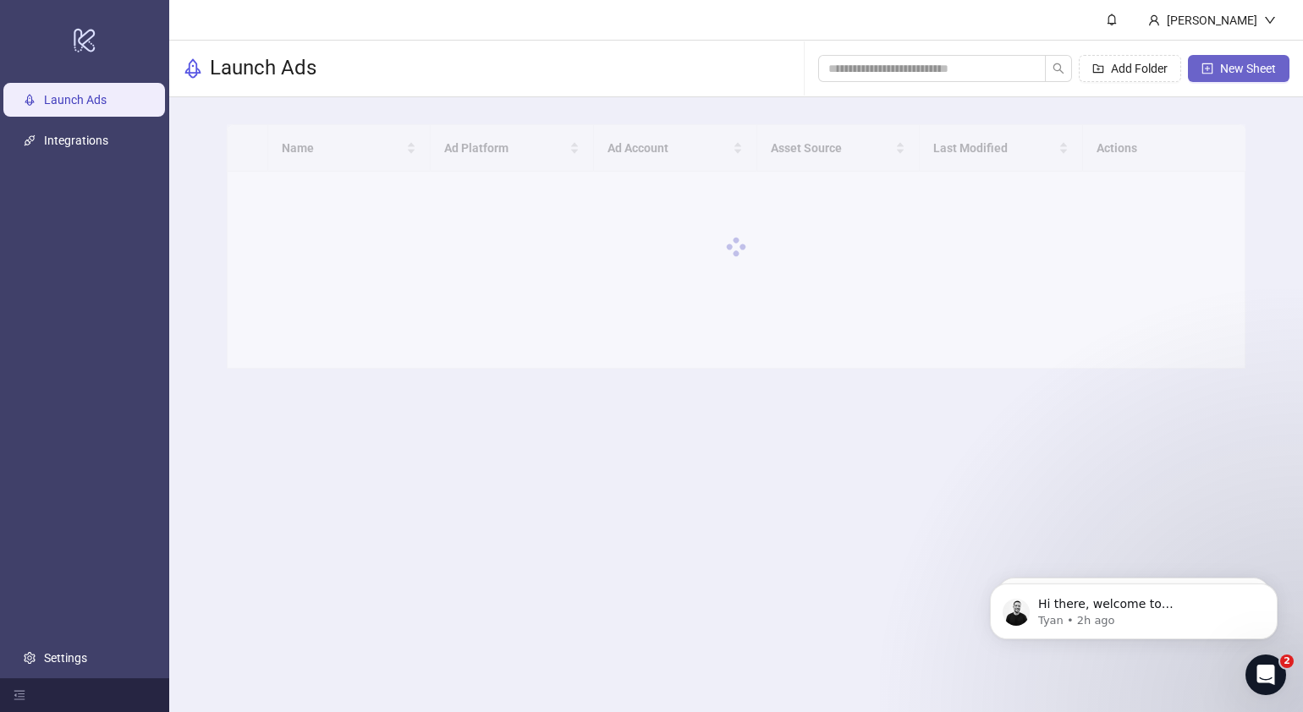
click at [1211, 68] on icon "plus-square" at bounding box center [1207, 68] width 11 height 11
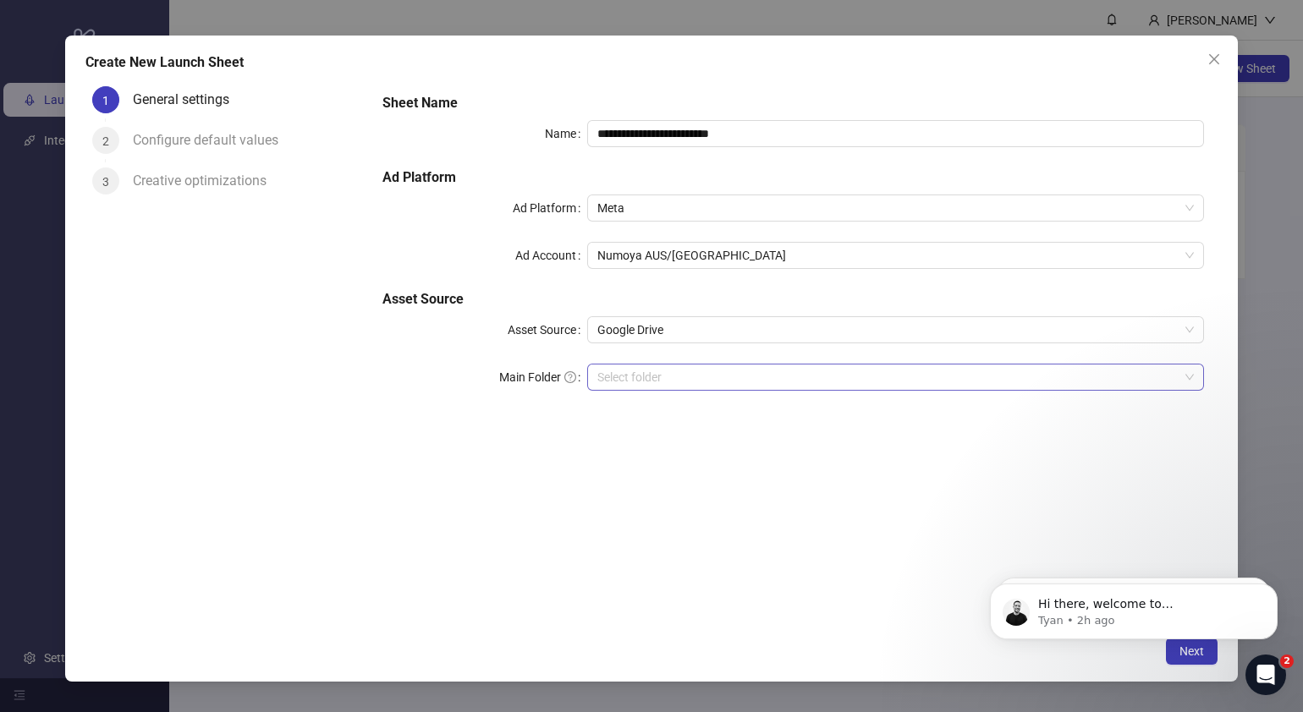
click at [662, 365] on input "Main Folder" at bounding box center [887, 377] width 581 height 25
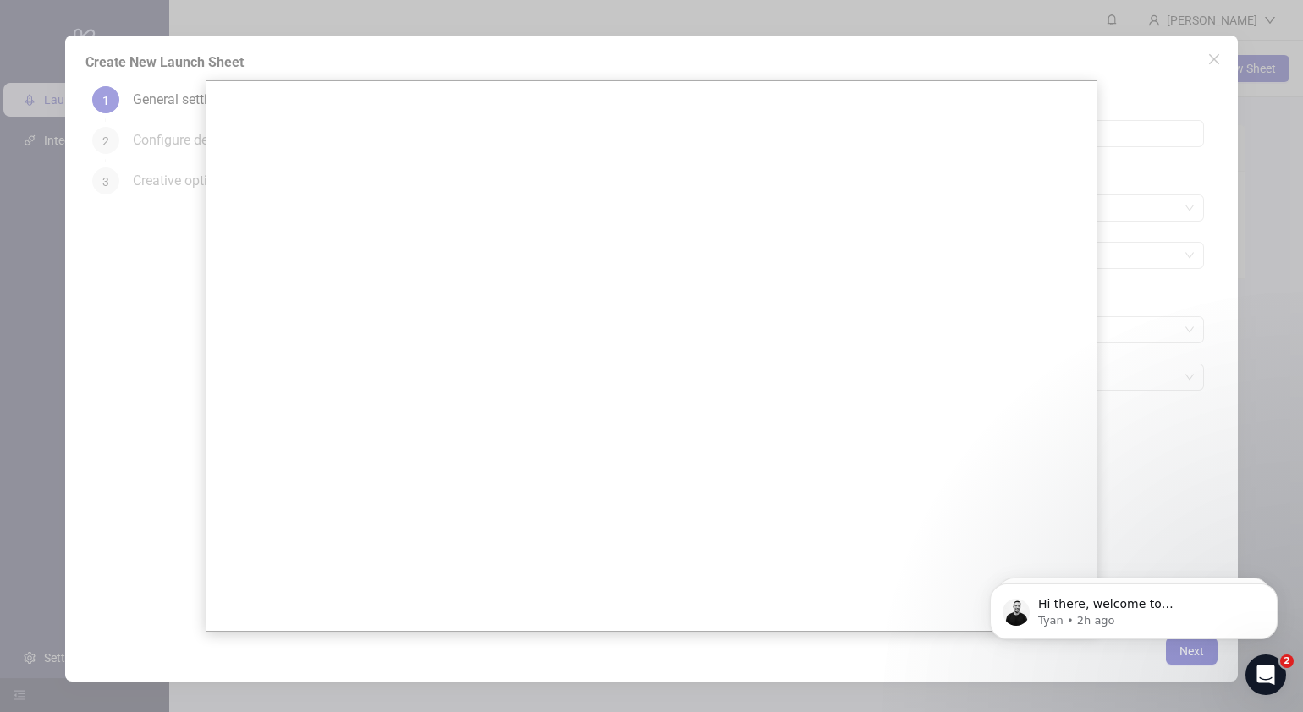
click at [1129, 270] on div at bounding box center [651, 356] width 1303 height 712
click at [1165, 69] on div at bounding box center [651, 356] width 1303 height 712
click at [1212, 58] on div at bounding box center [651, 356] width 1303 height 712
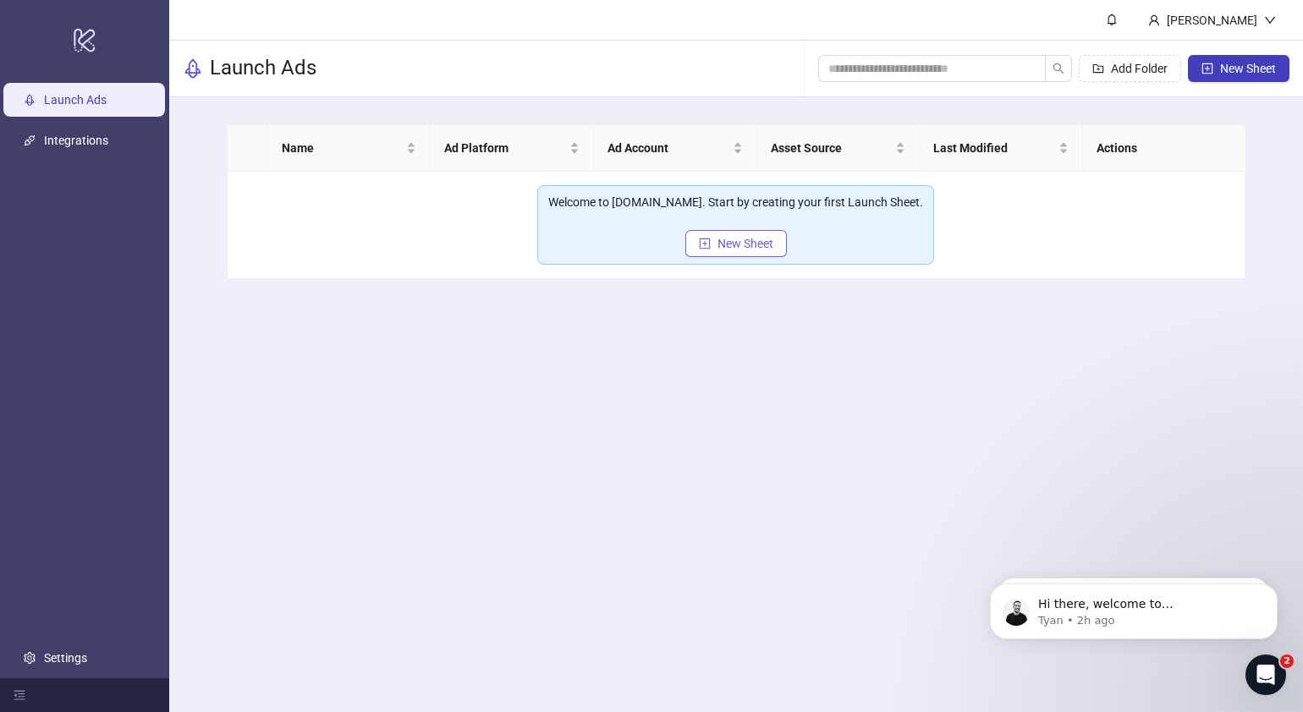
click at [758, 242] on span "New Sheet" at bounding box center [745, 244] width 56 height 14
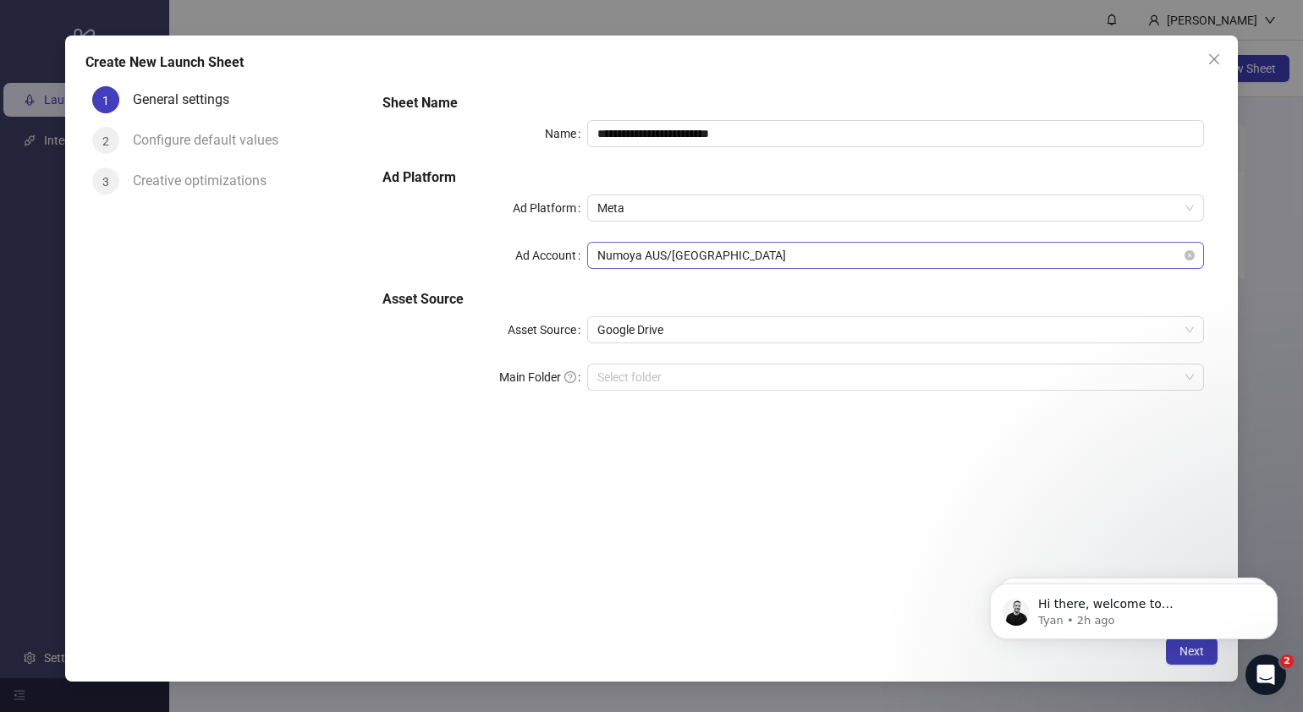
click at [1083, 264] on span "Numoya AUS/[GEOGRAPHIC_DATA]" at bounding box center [895, 255] width 596 height 25
click at [642, 370] on input "Main Folder" at bounding box center [887, 377] width 581 height 25
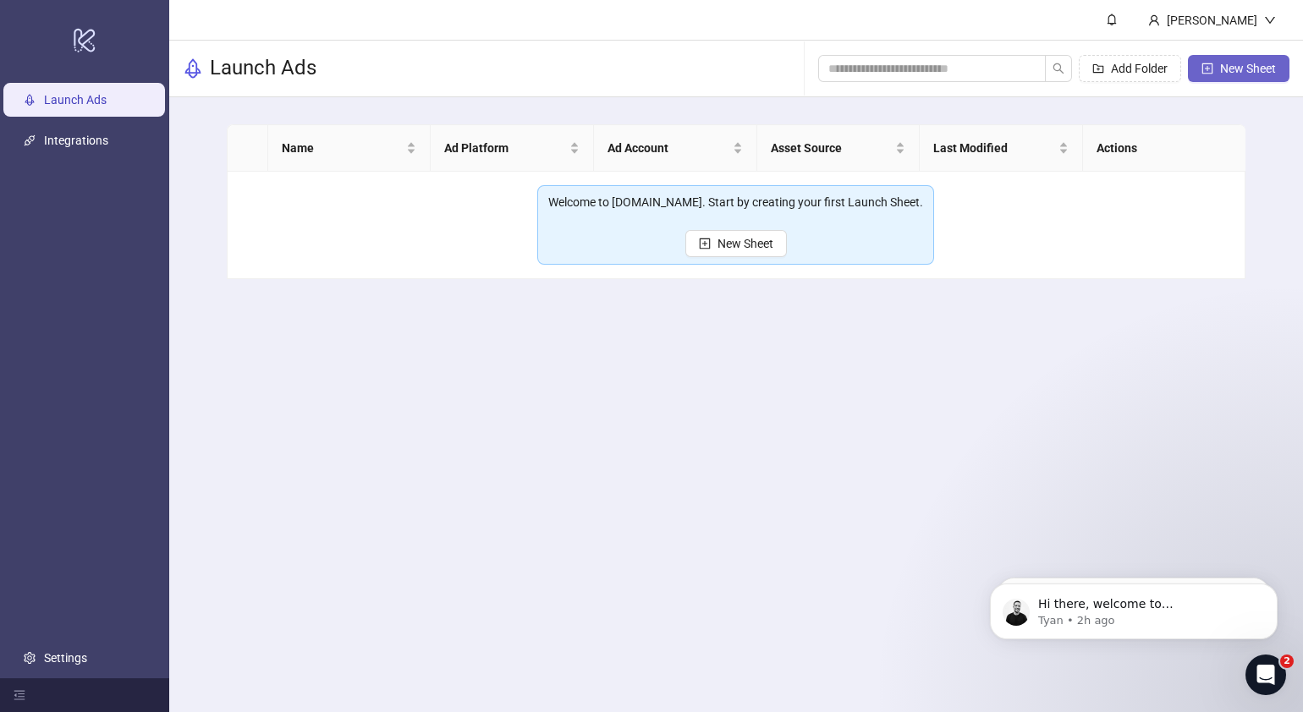
click at [1255, 67] on span "New Sheet" at bounding box center [1248, 69] width 56 height 14
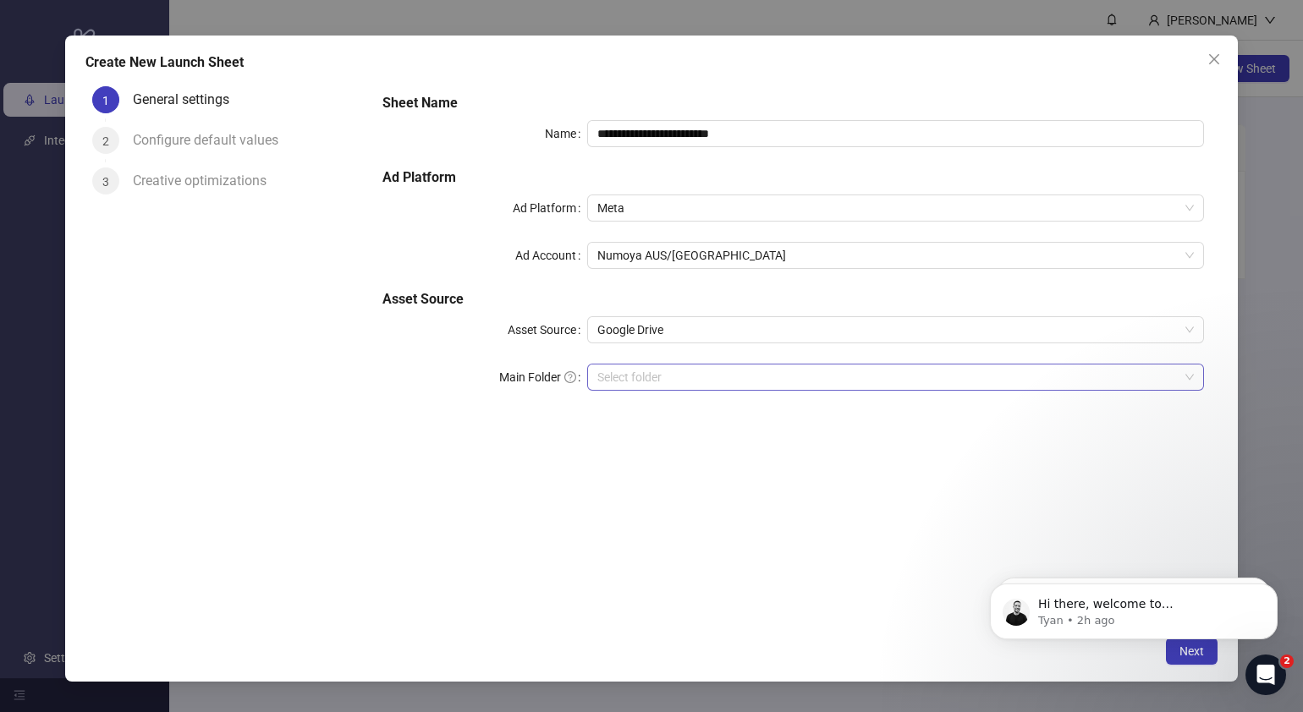
click at [726, 379] on input "Main Folder" at bounding box center [887, 377] width 581 height 25
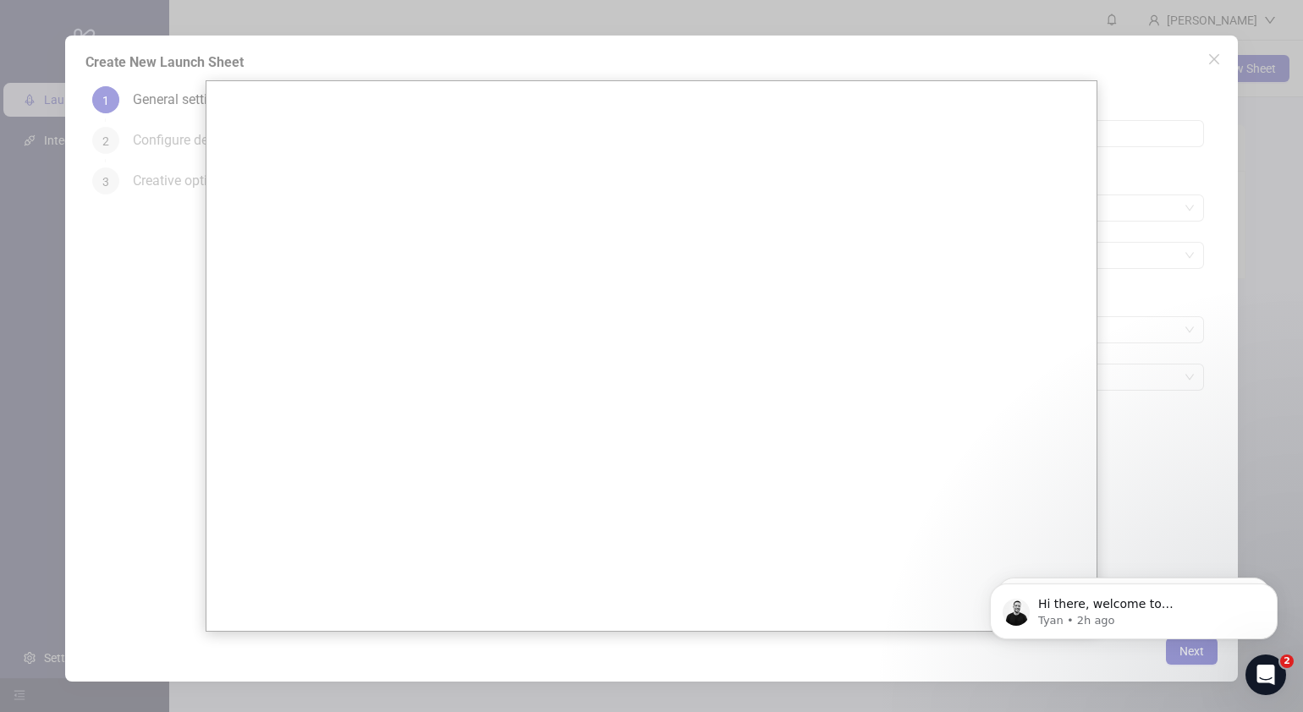
click at [1179, 398] on div at bounding box center [651, 356] width 1303 height 712
